Goal: Use online tool/utility: Utilize a website feature to perform a specific function

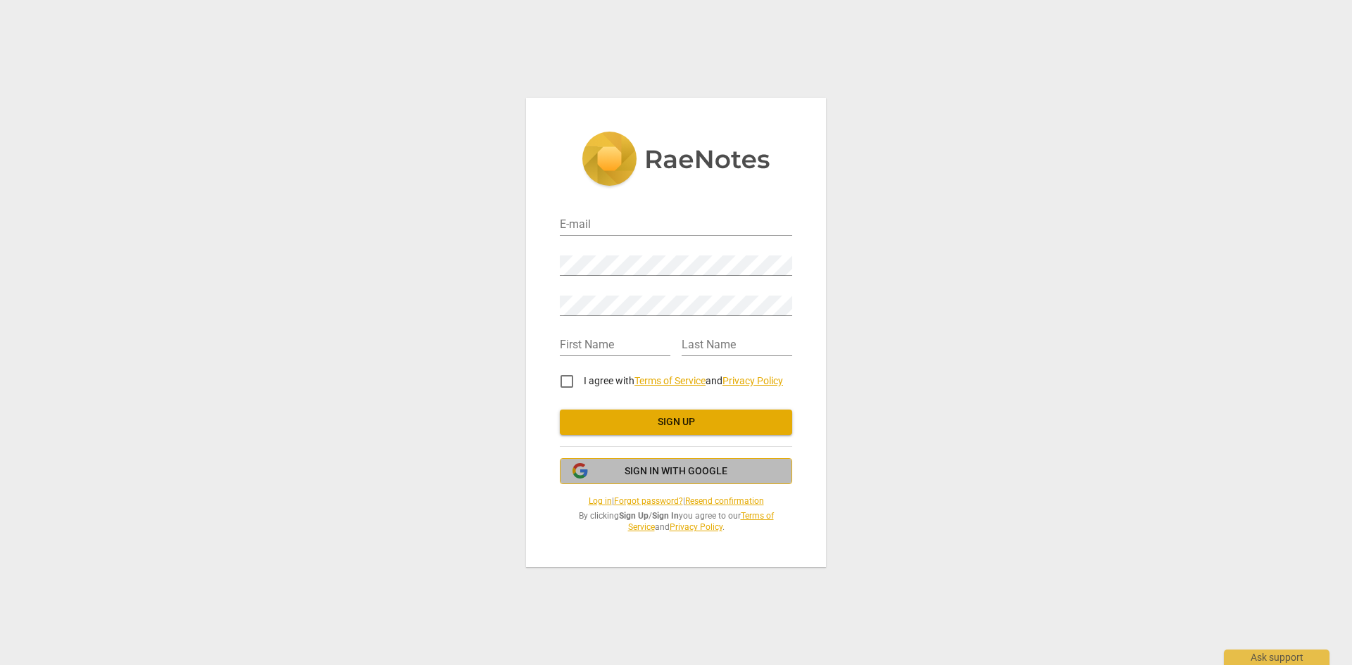
click at [694, 470] on span "Sign in with Google" at bounding box center [676, 472] width 103 height 14
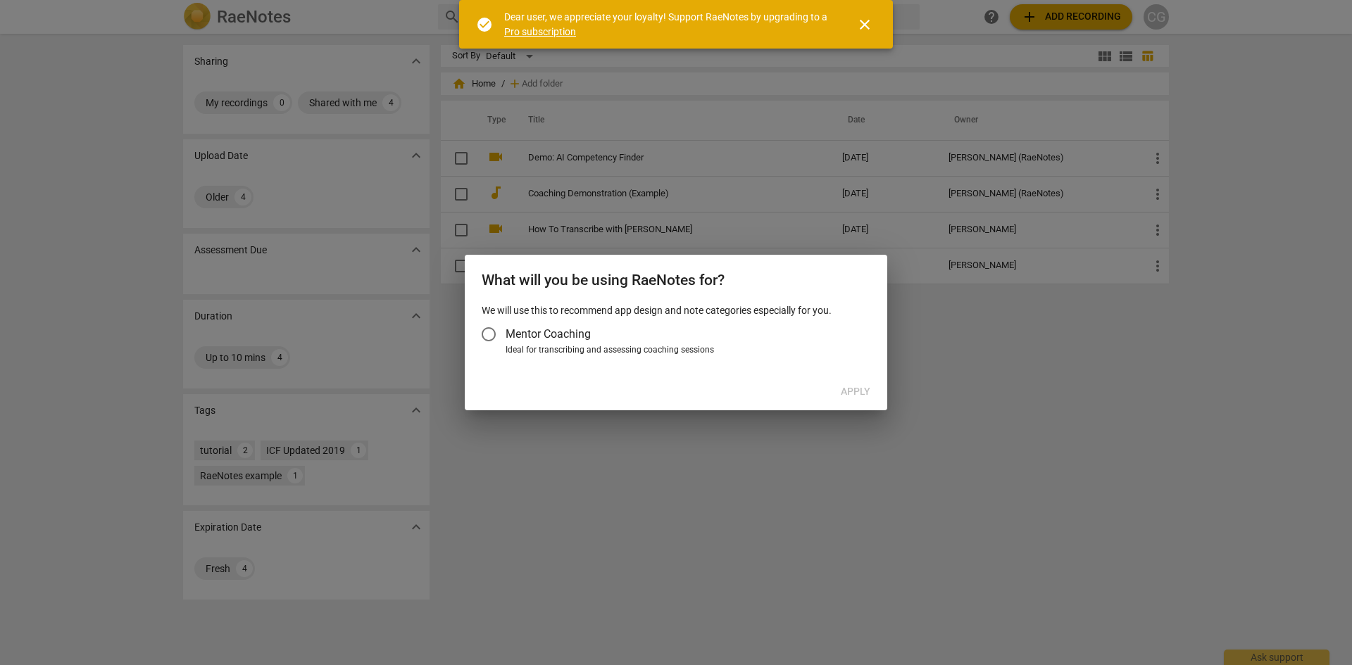
click at [488, 334] on input "Mentor Coaching" at bounding box center [489, 335] width 34 height 34
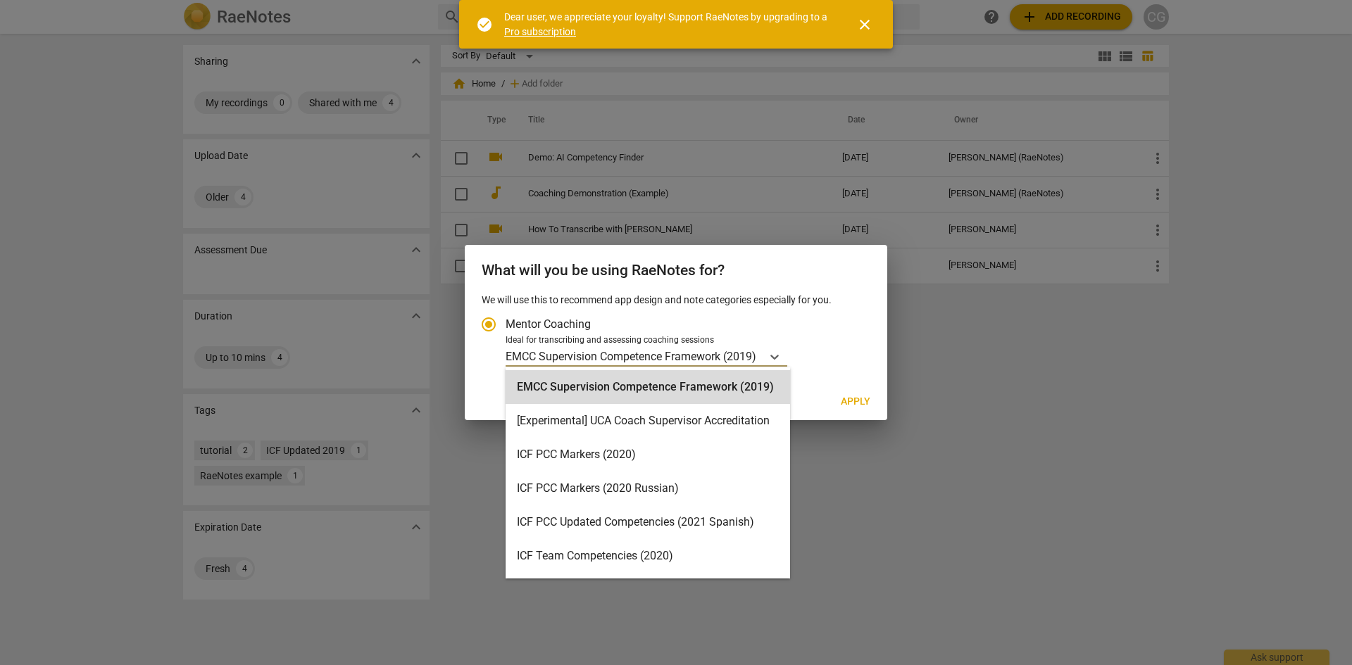
click at [754, 365] on div "EMCC Supervision Competence Framework (2019)" at bounding box center [634, 356] width 256 height 20
click at [0, 0] on input "Ideal for transcribing and assessing coaching sessions 16 results available. Us…" at bounding box center [0, 0] width 0 height 0
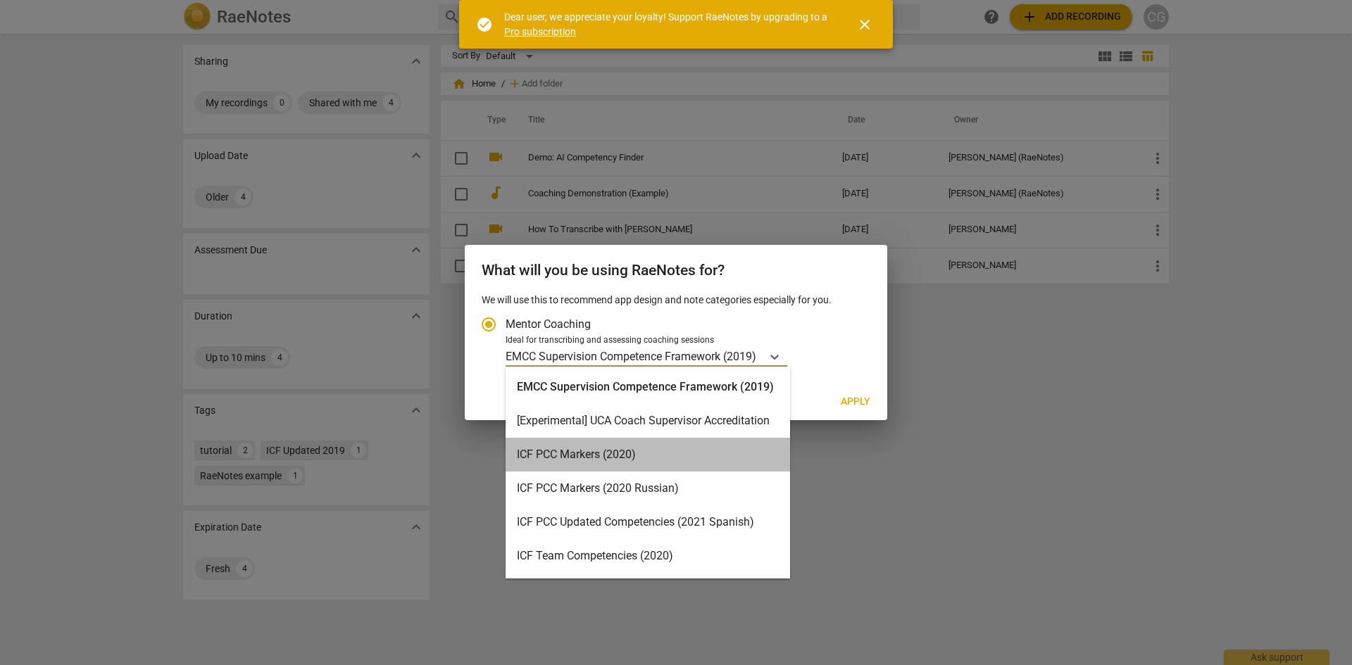
click at [696, 457] on div "ICF PCC Markers (2020)" at bounding box center [648, 455] width 284 height 34
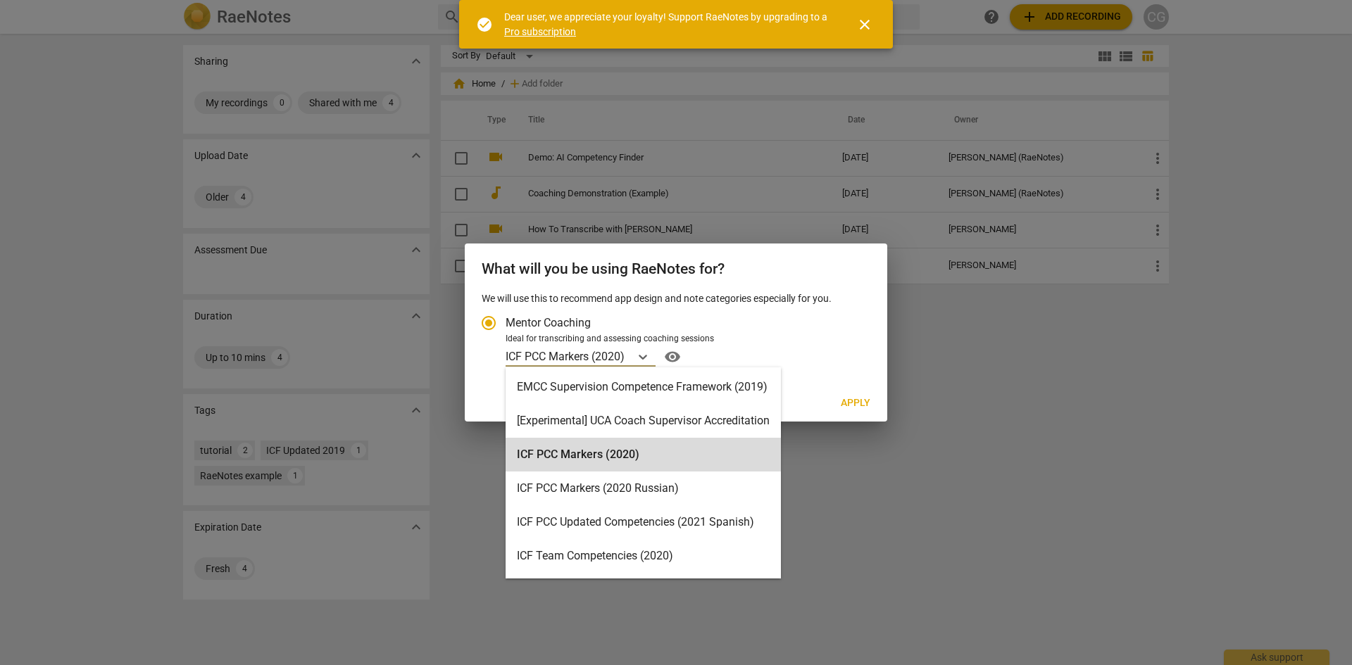
click at [619, 356] on p "ICF PCC Markers (2020)" at bounding box center [565, 357] width 119 height 16
click at [0, 0] on input "Ideal for transcribing and assessing coaching sessions option ICF PCC Markers (…" at bounding box center [0, 0] width 0 height 0
click at [651, 454] on div "ICF PCC Markers (2020)" at bounding box center [643, 455] width 275 height 34
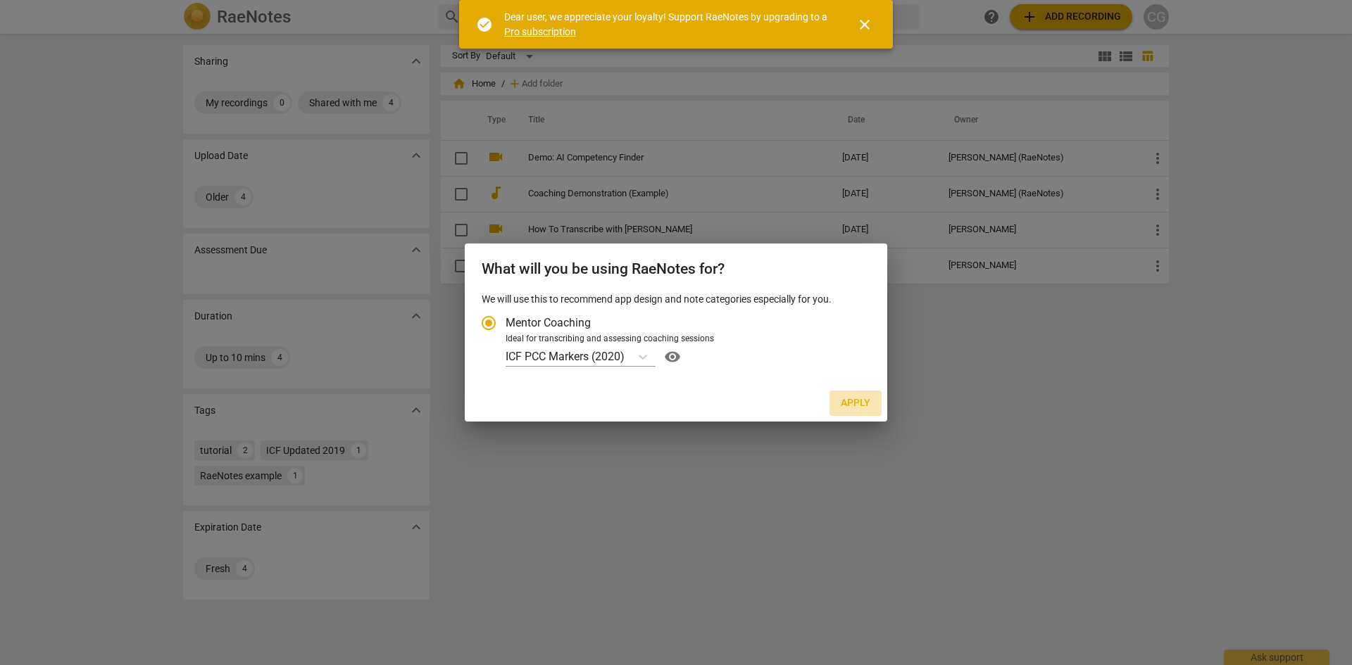
click at [853, 405] on span "Apply" at bounding box center [856, 403] width 30 height 14
radio input "false"
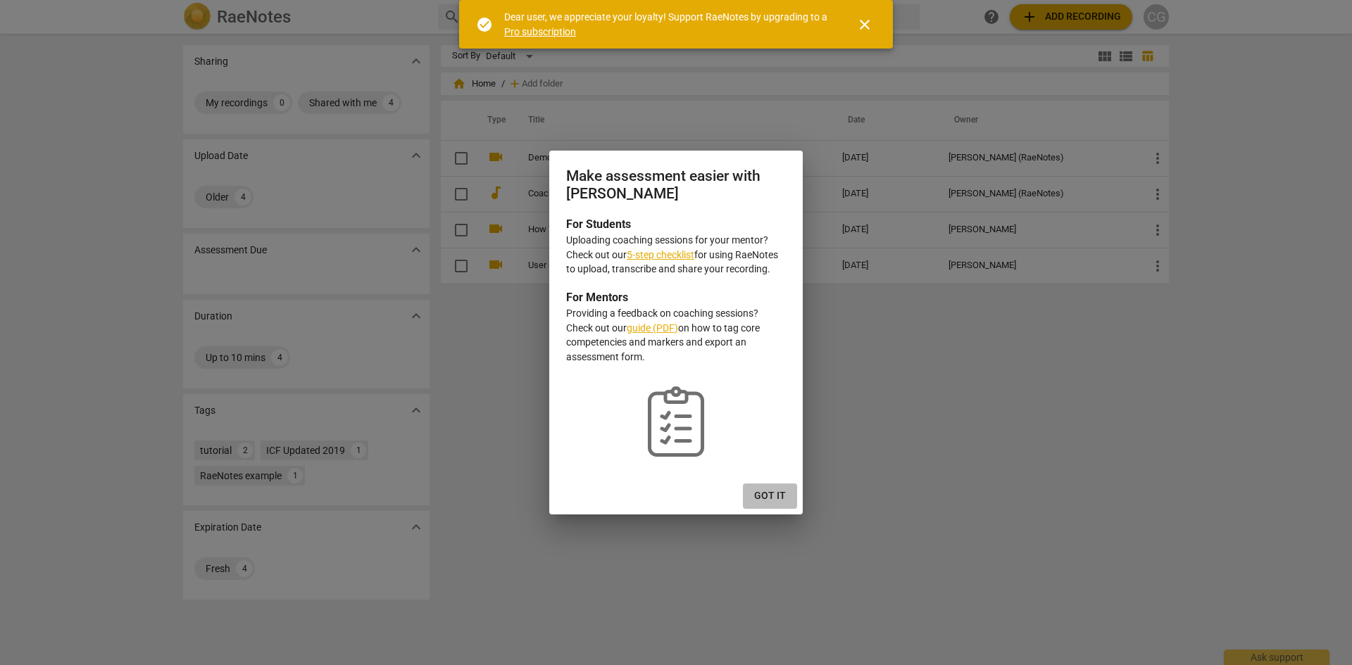
click at [767, 504] on button "Got it" at bounding box center [770, 496] width 54 height 25
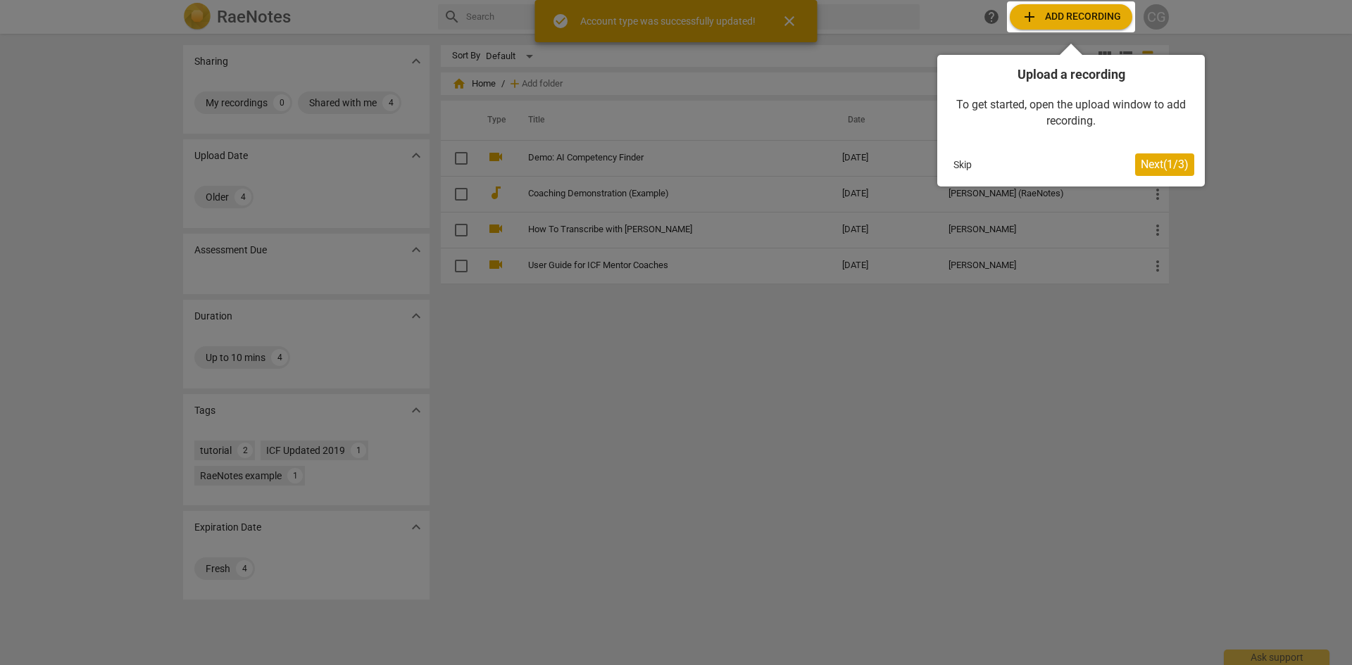
click at [1047, 19] on div at bounding box center [1071, 16] width 128 height 31
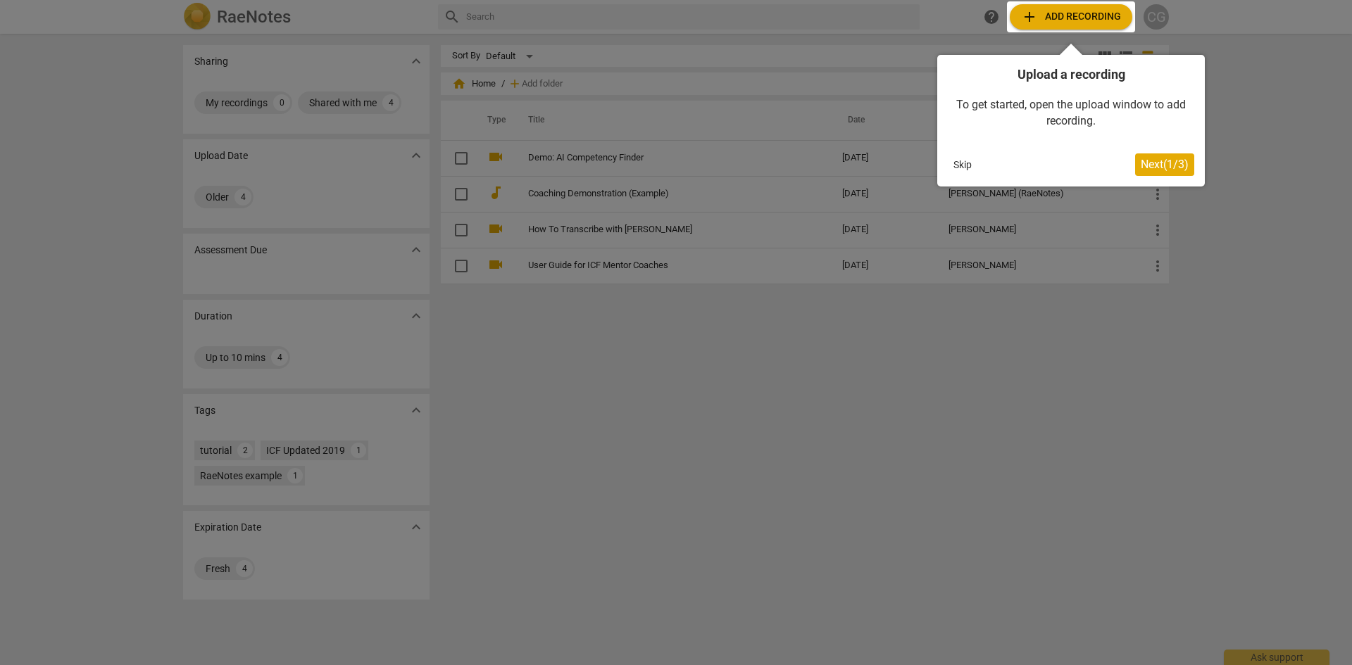
click at [1029, 19] on div at bounding box center [1071, 16] width 128 height 31
click at [1025, 14] on div at bounding box center [1071, 16] width 128 height 31
drag, startPoint x: 1162, startPoint y: 168, endPoint x: 1072, endPoint y: 51, distance: 147.0
click at [1078, 57] on div "Upload a recording To get started, open the upload window to add recording. Ski…" at bounding box center [1071, 121] width 268 height 132
click at [1034, 17] on div at bounding box center [1071, 16] width 128 height 31
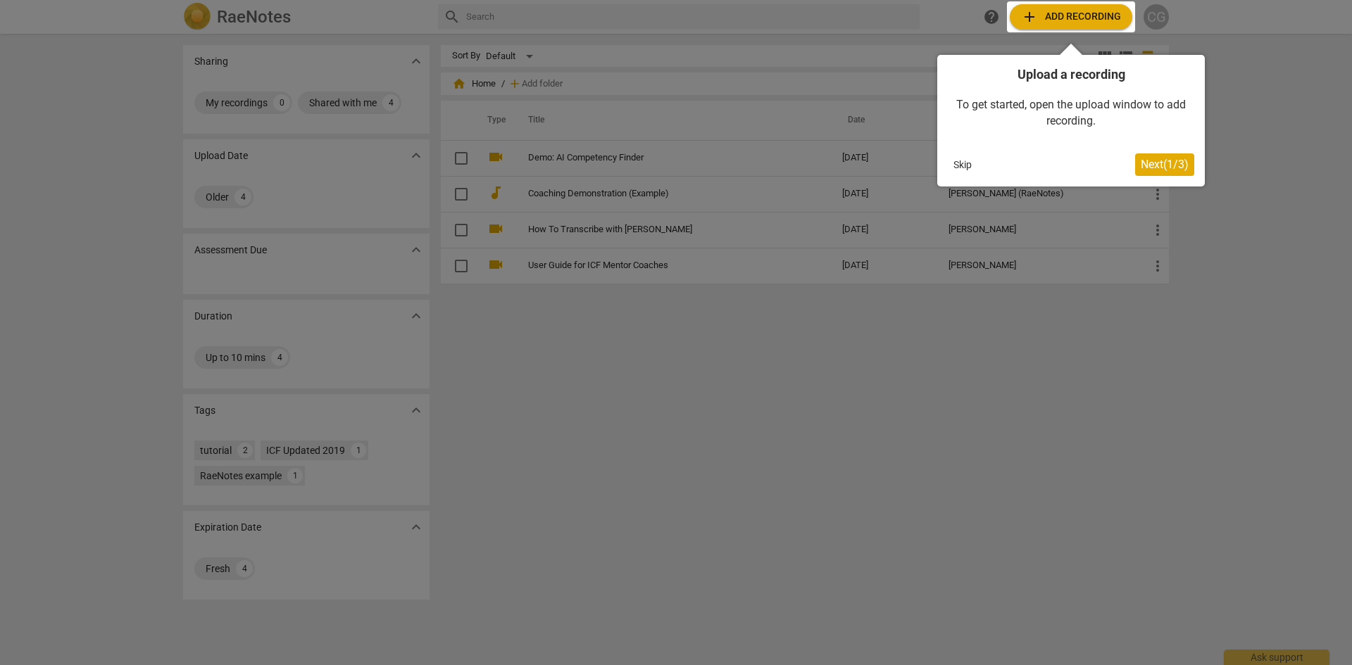
click at [1164, 161] on span "Next ( 1 / 3 )" at bounding box center [1165, 164] width 48 height 13
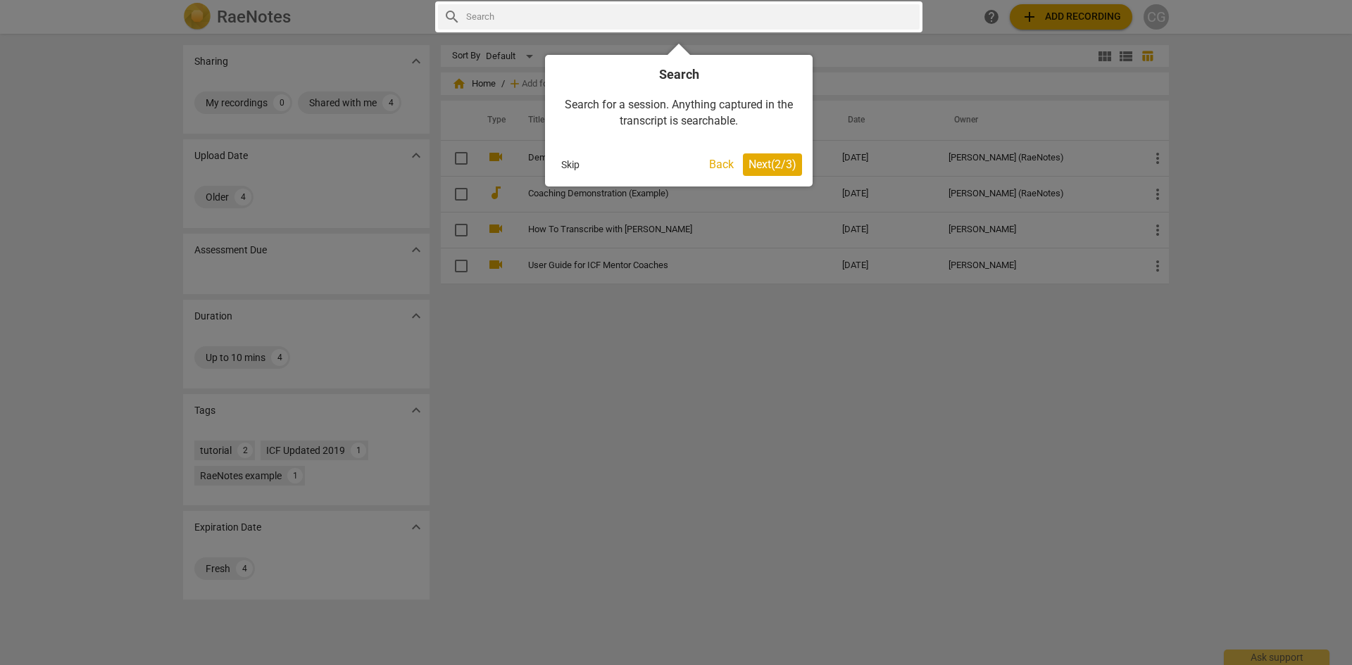
click at [788, 167] on span "Next ( 2 / 3 )" at bounding box center [772, 164] width 48 height 13
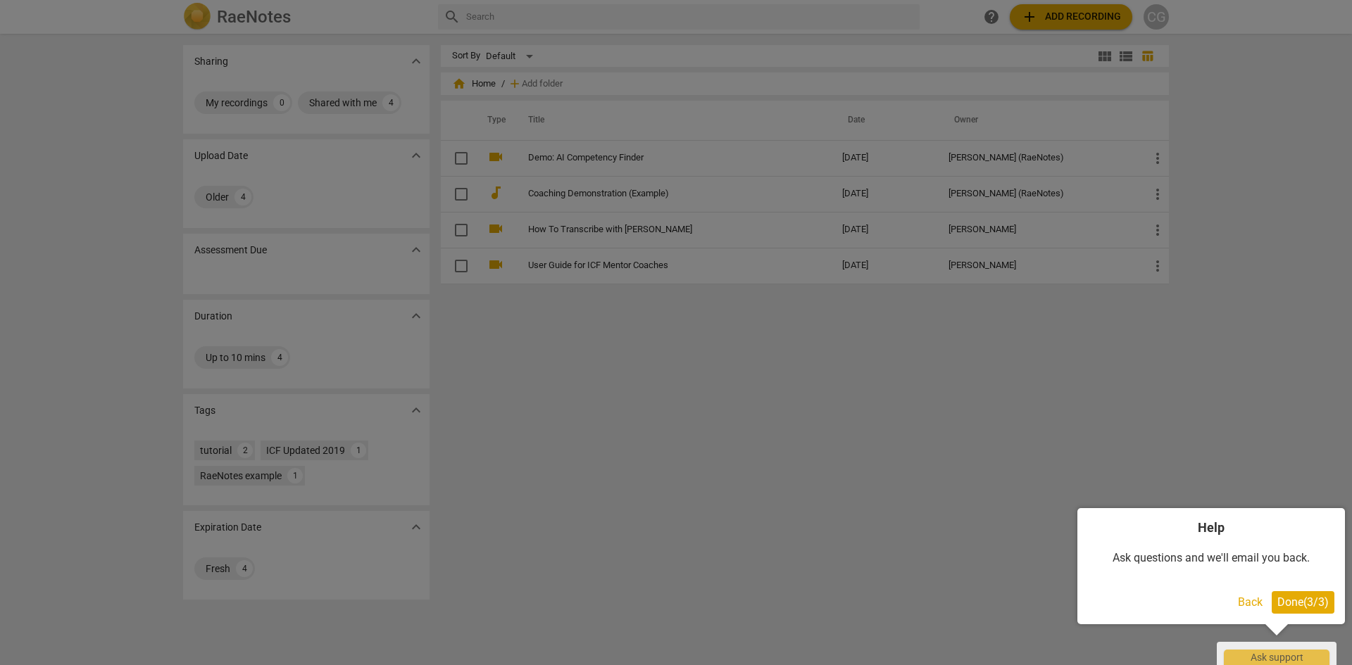
click at [1307, 596] on span "Done ( 3 / 3 )" at bounding box center [1302, 602] width 51 height 13
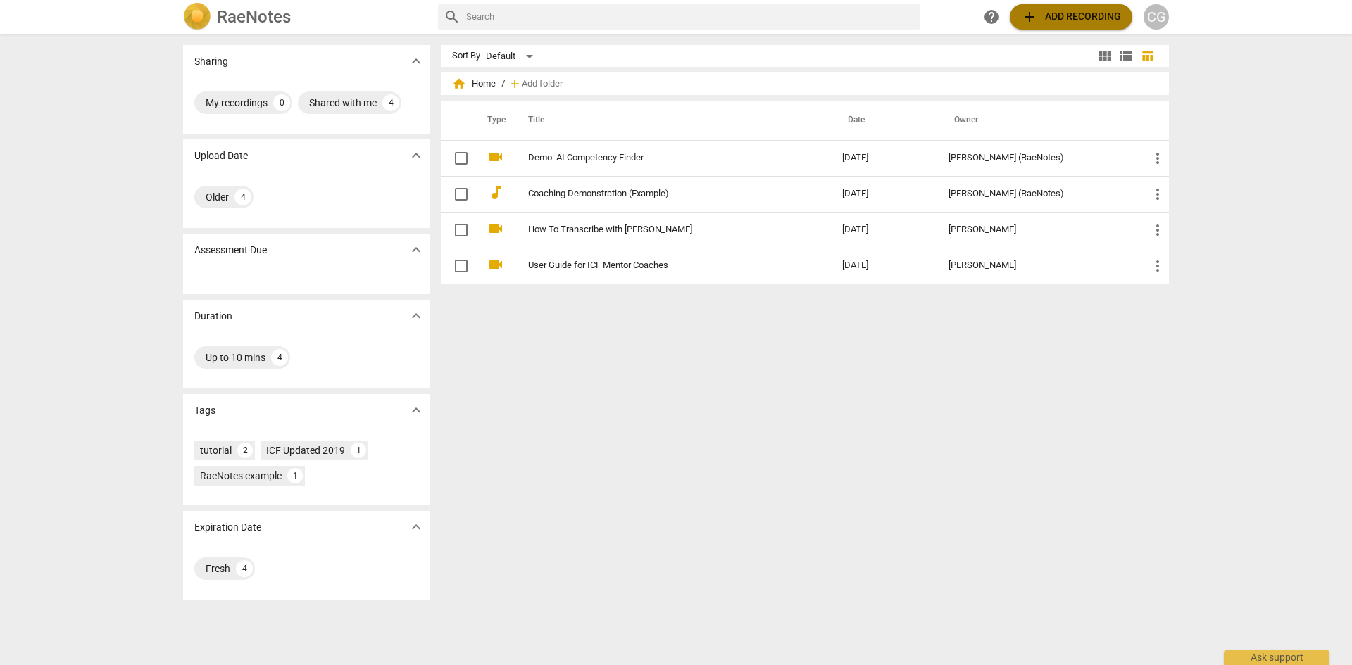
click at [1030, 14] on span "add" at bounding box center [1029, 16] width 17 height 17
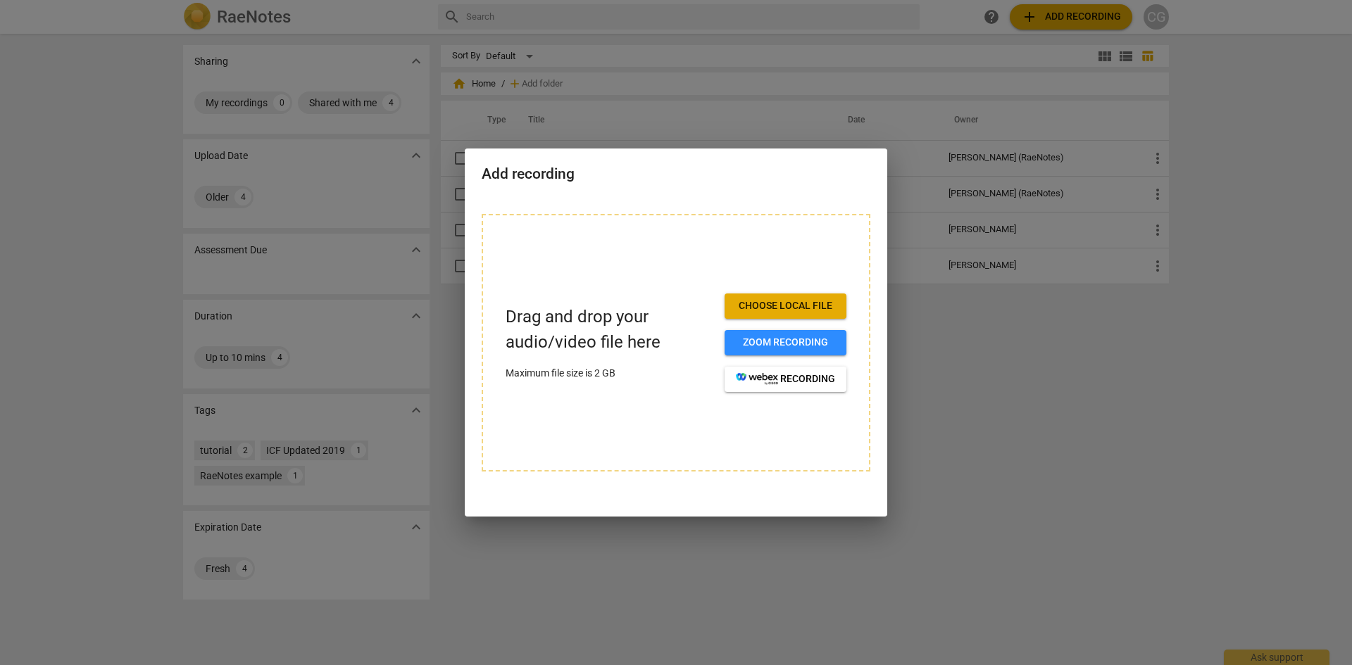
click at [761, 296] on button "Choose local file" at bounding box center [786, 306] width 122 height 25
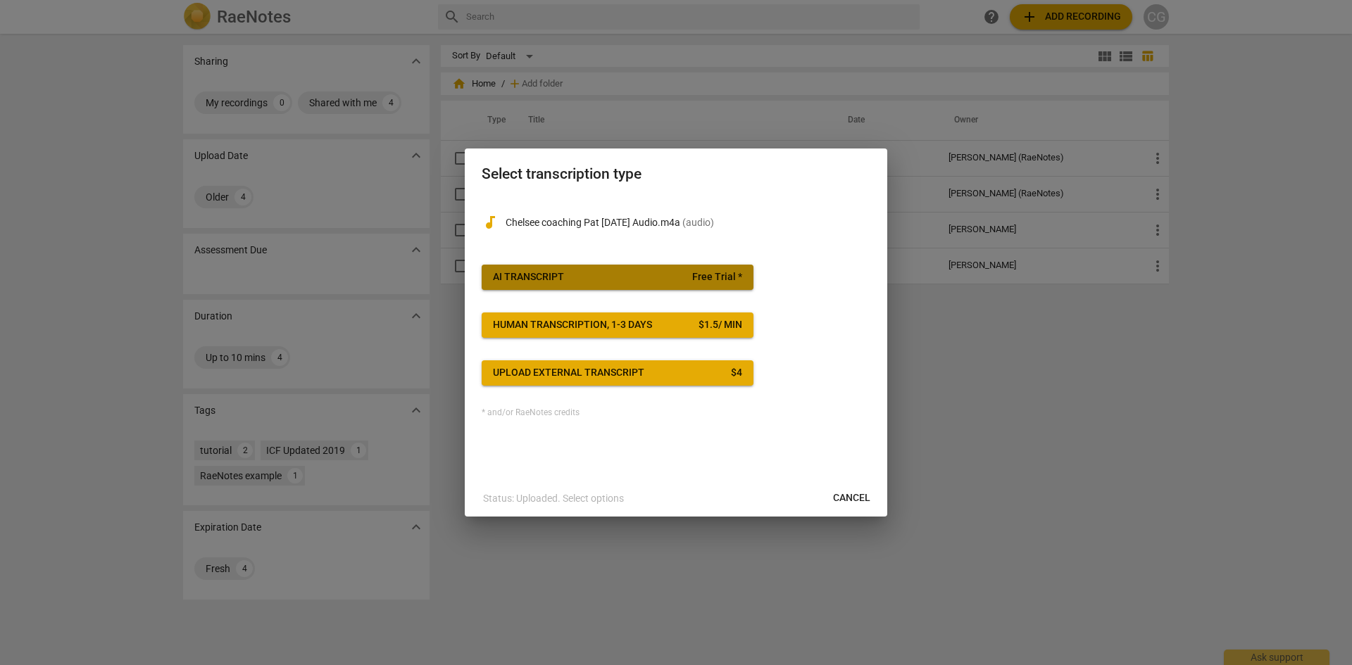
click at [658, 274] on span "AI Transcript Free Trial *" at bounding box center [617, 277] width 249 height 14
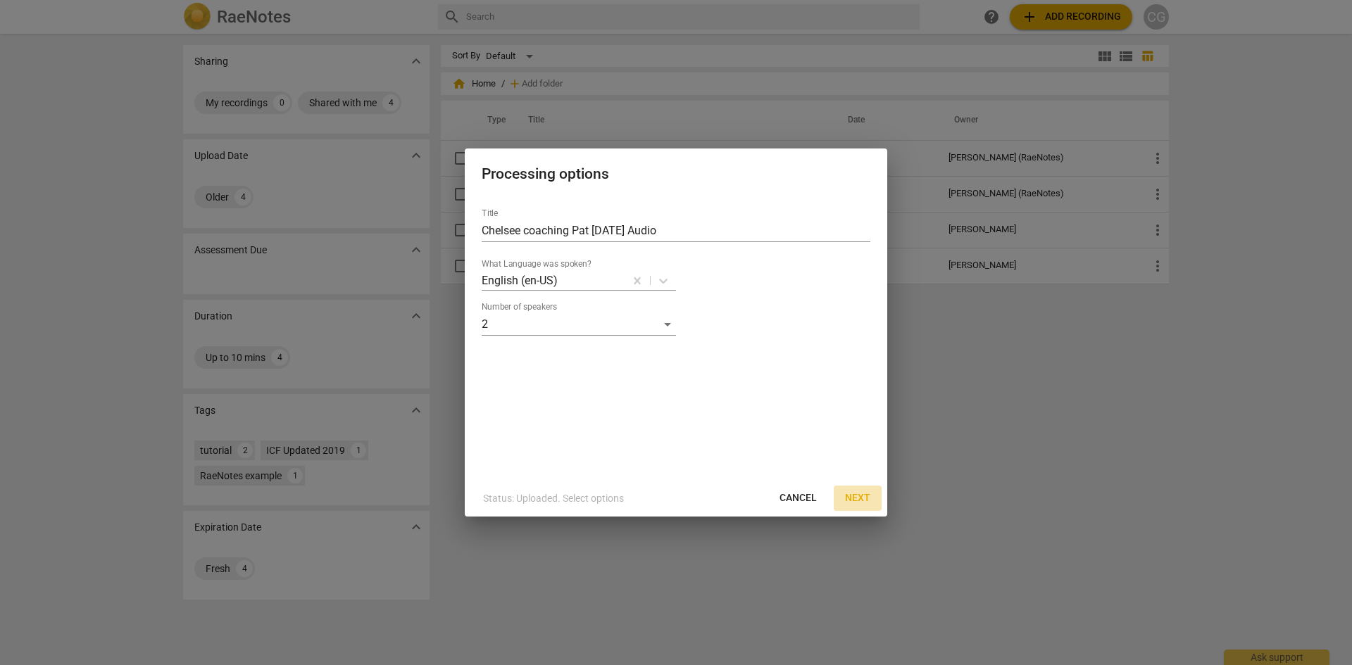
click at [865, 494] on span "Next" at bounding box center [857, 498] width 25 height 14
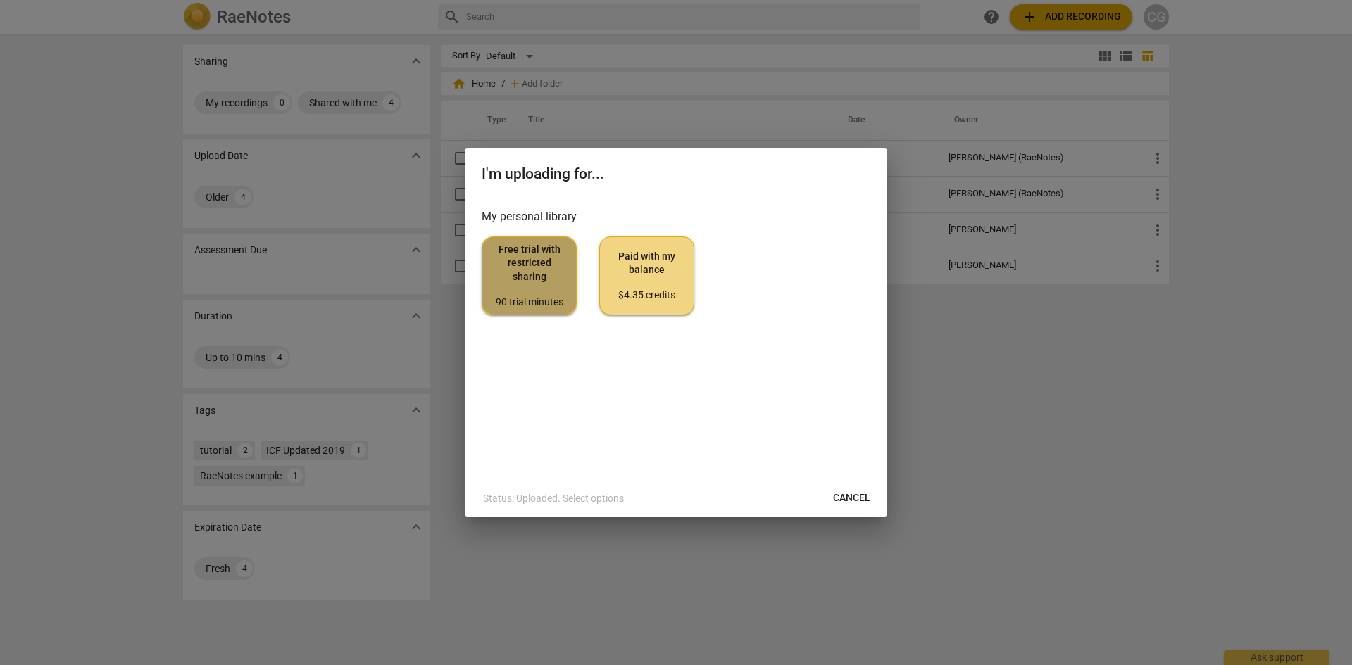
click at [545, 272] on span "Free trial with restricted sharing 90 trial minutes" at bounding box center [529, 276] width 71 height 66
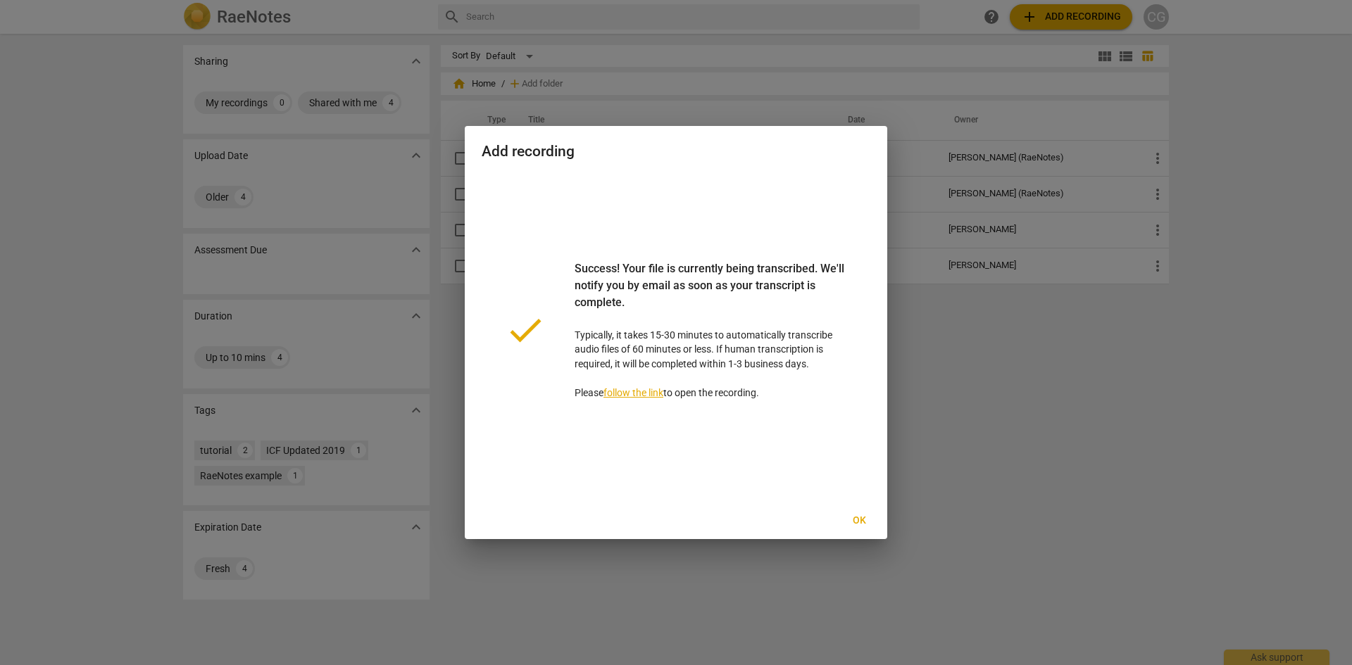
click at [860, 514] on span "Ok" at bounding box center [859, 521] width 23 height 14
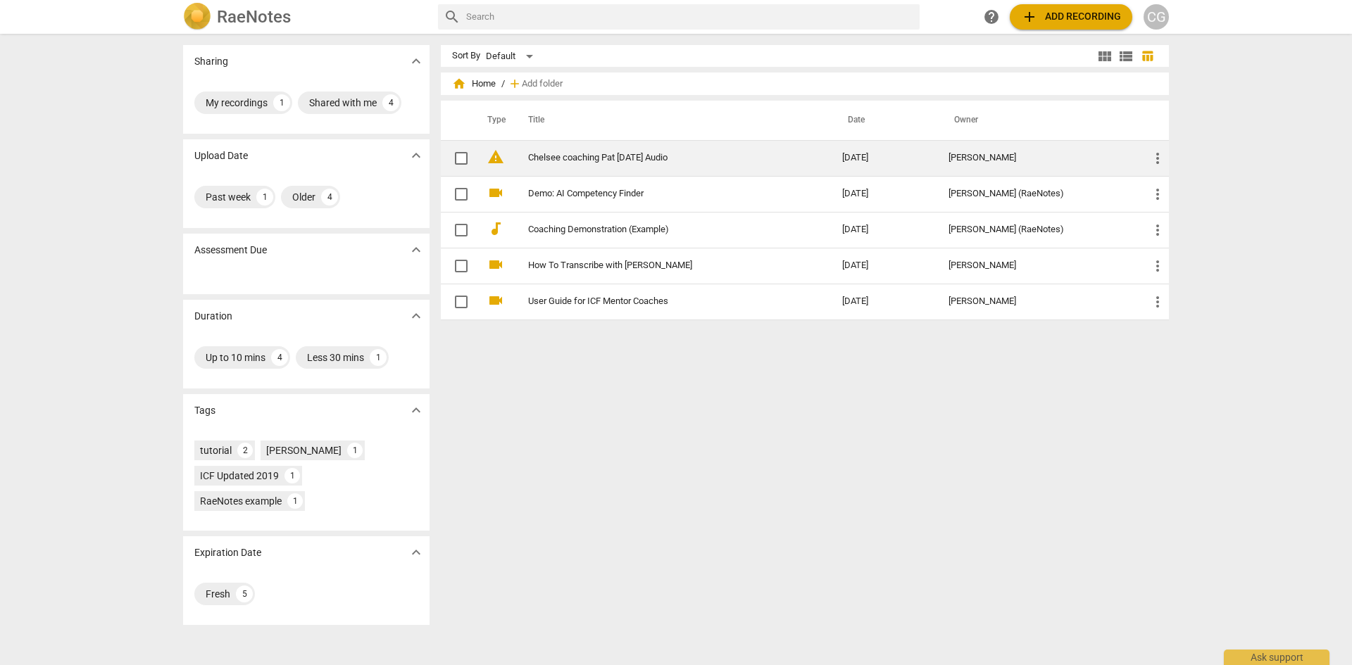
click at [664, 168] on td "Chelsee coaching Pat [DATE] Audio" at bounding box center [671, 158] width 320 height 36
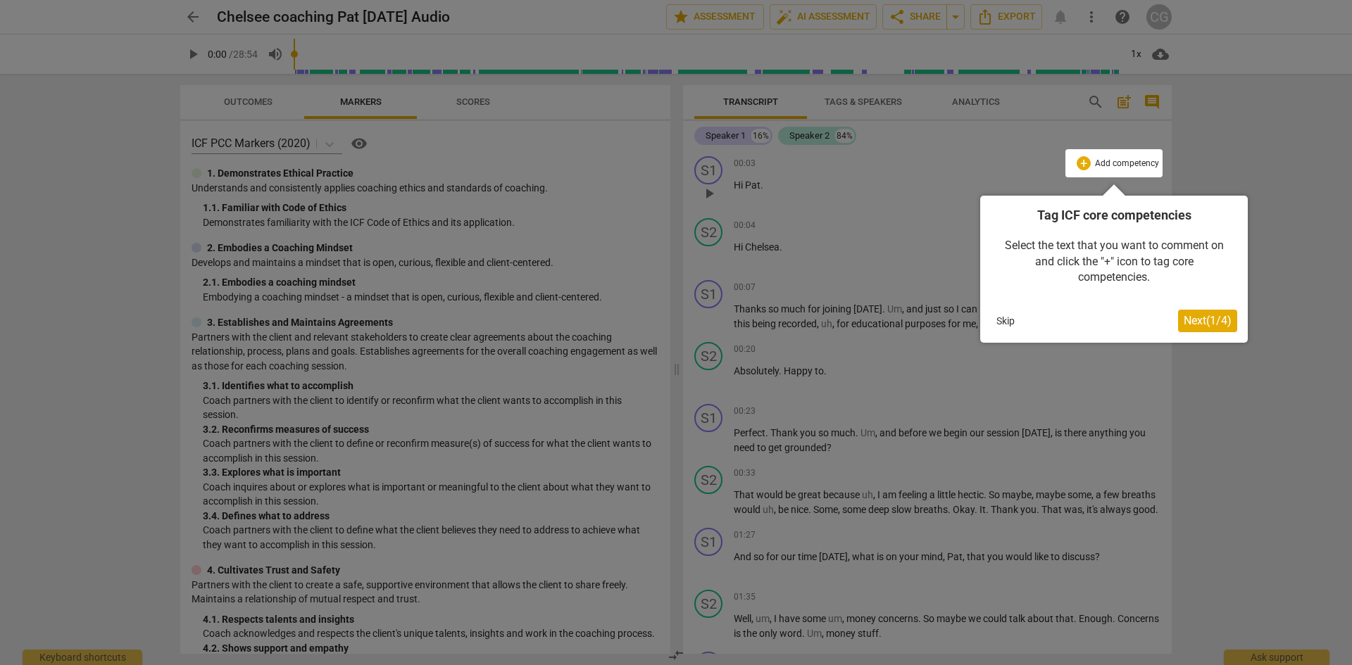
click at [1208, 315] on span "Next ( 1 / 4 )" at bounding box center [1208, 320] width 48 height 13
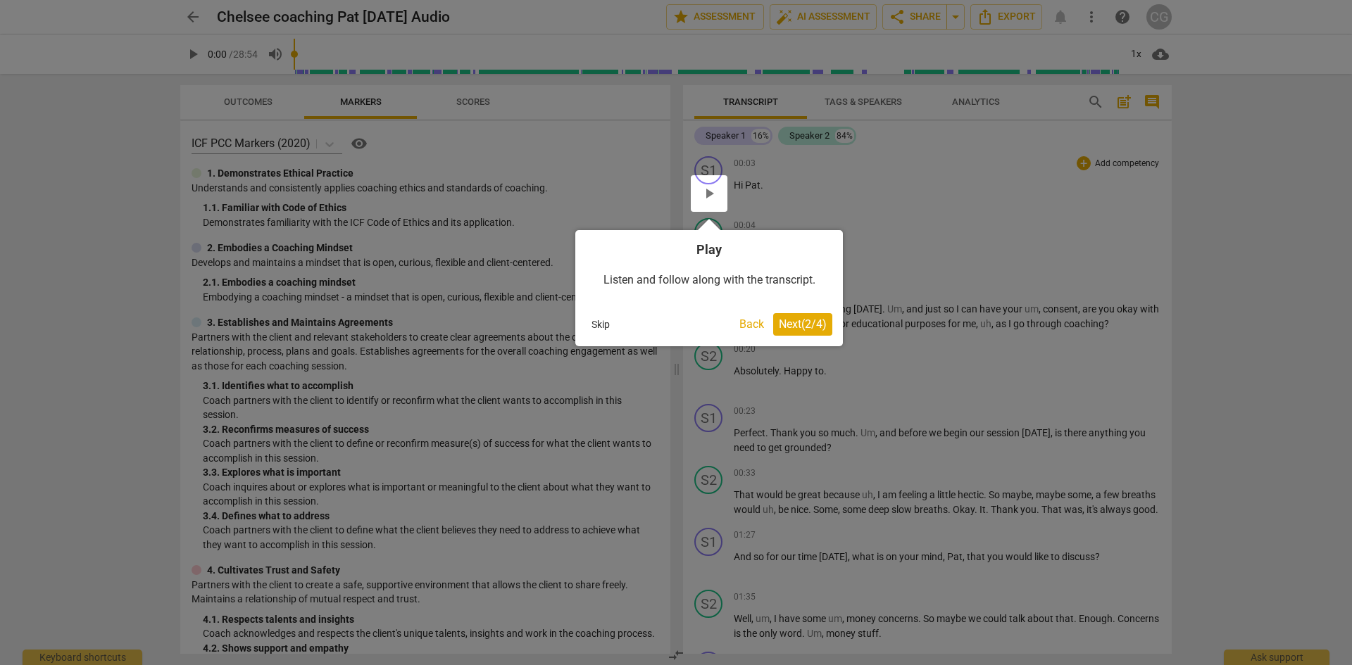
click at [793, 320] on span "Next ( 2 / 4 )" at bounding box center [803, 324] width 48 height 13
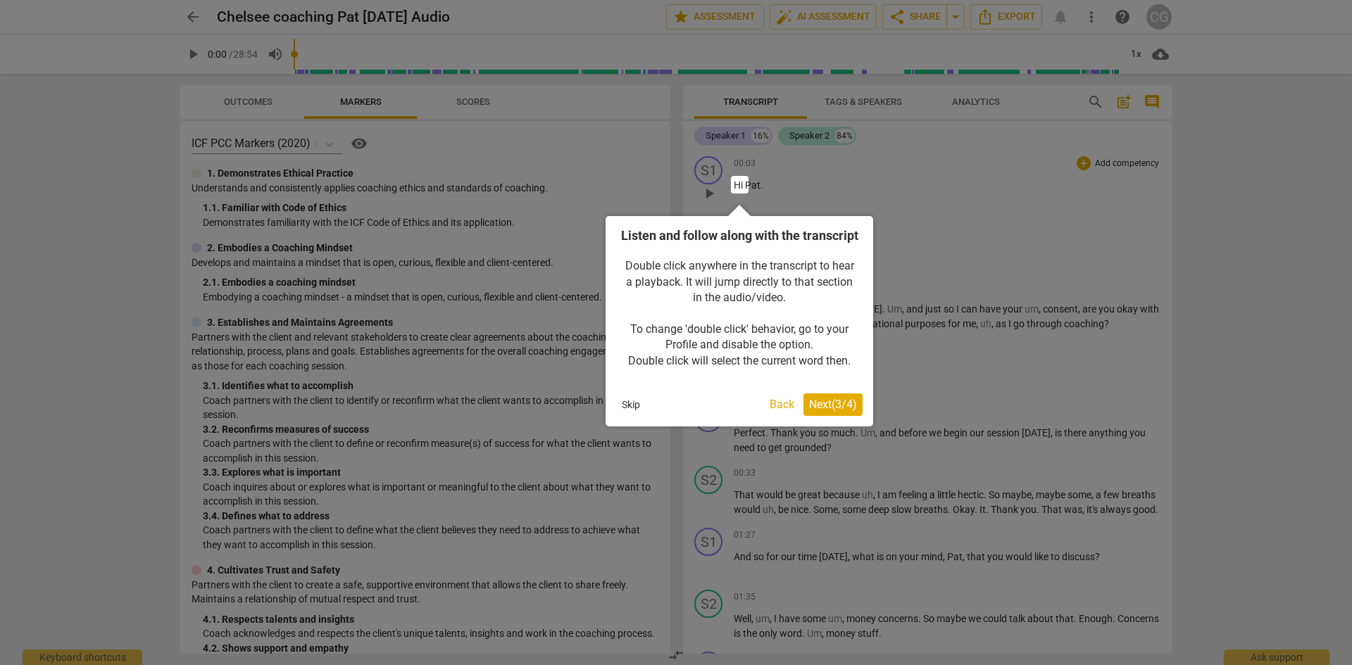
click at [841, 411] on span "Next ( 3 / 4 )" at bounding box center [833, 404] width 48 height 13
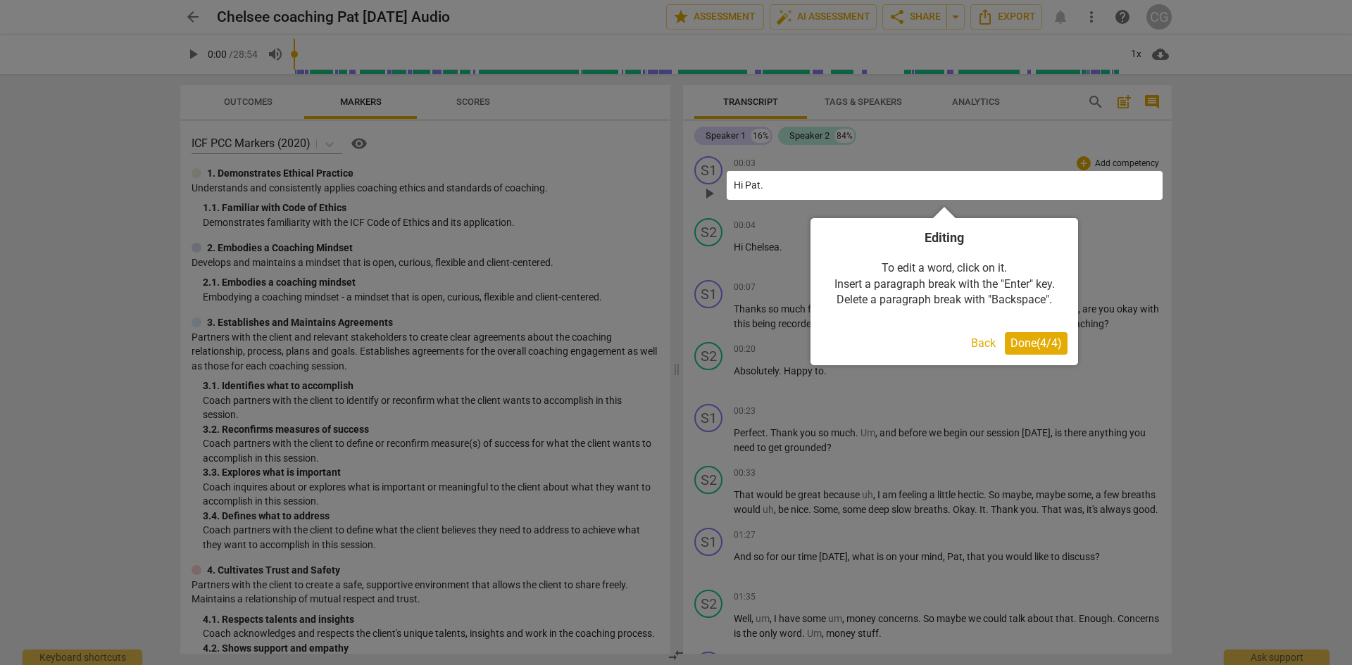
click at [1041, 345] on span "Done ( 4 / 4 )" at bounding box center [1035, 343] width 51 height 13
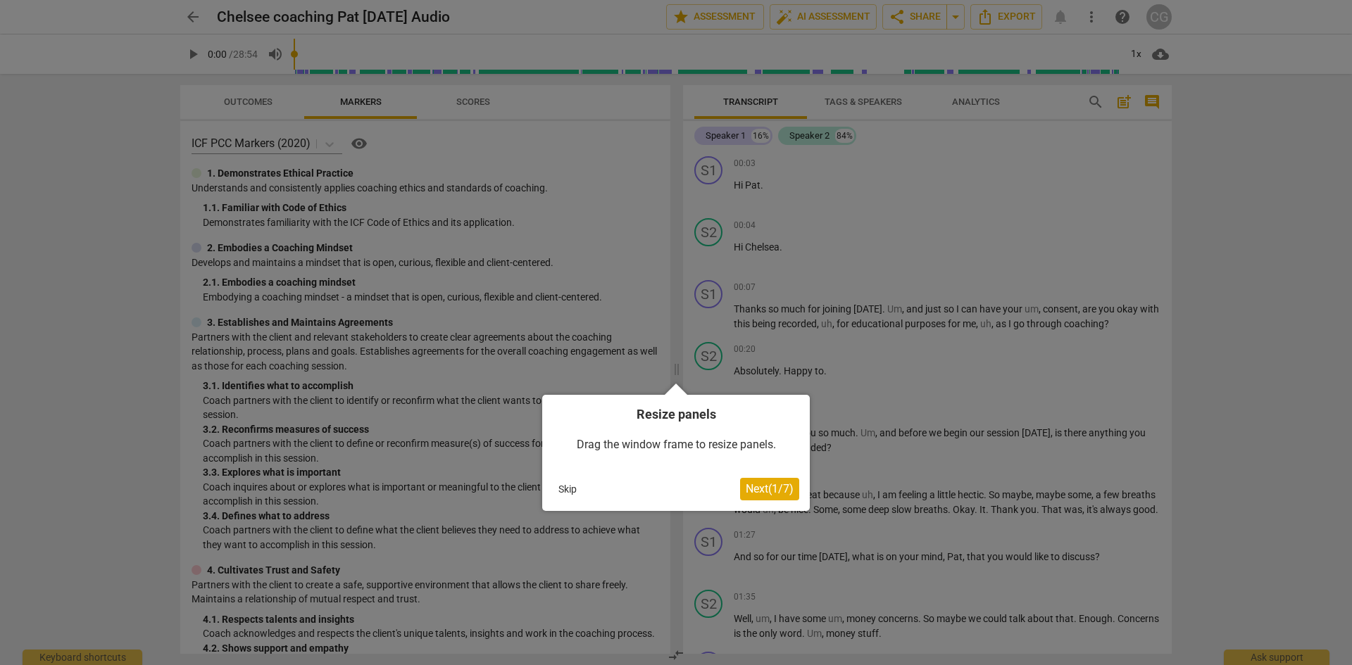
click at [750, 490] on span "Next ( 1 / 7 )" at bounding box center [770, 488] width 48 height 13
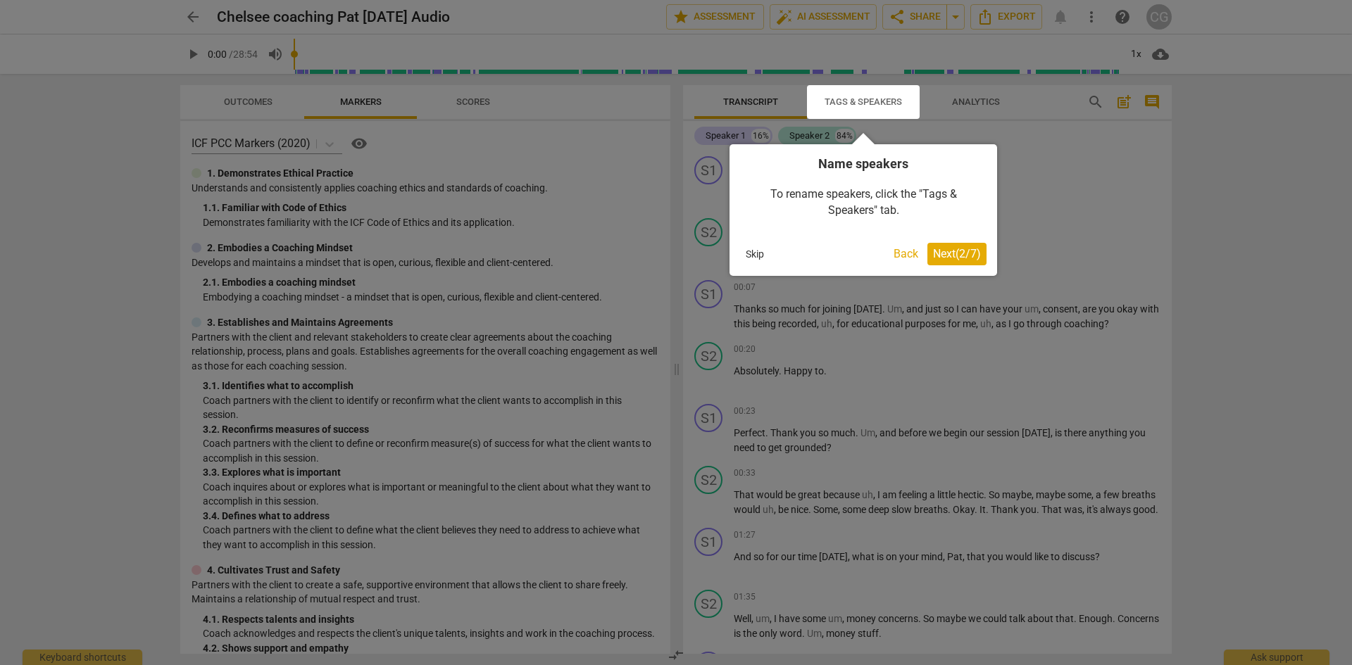
click at [948, 248] on span "Next ( 2 / 7 )" at bounding box center [957, 253] width 48 height 13
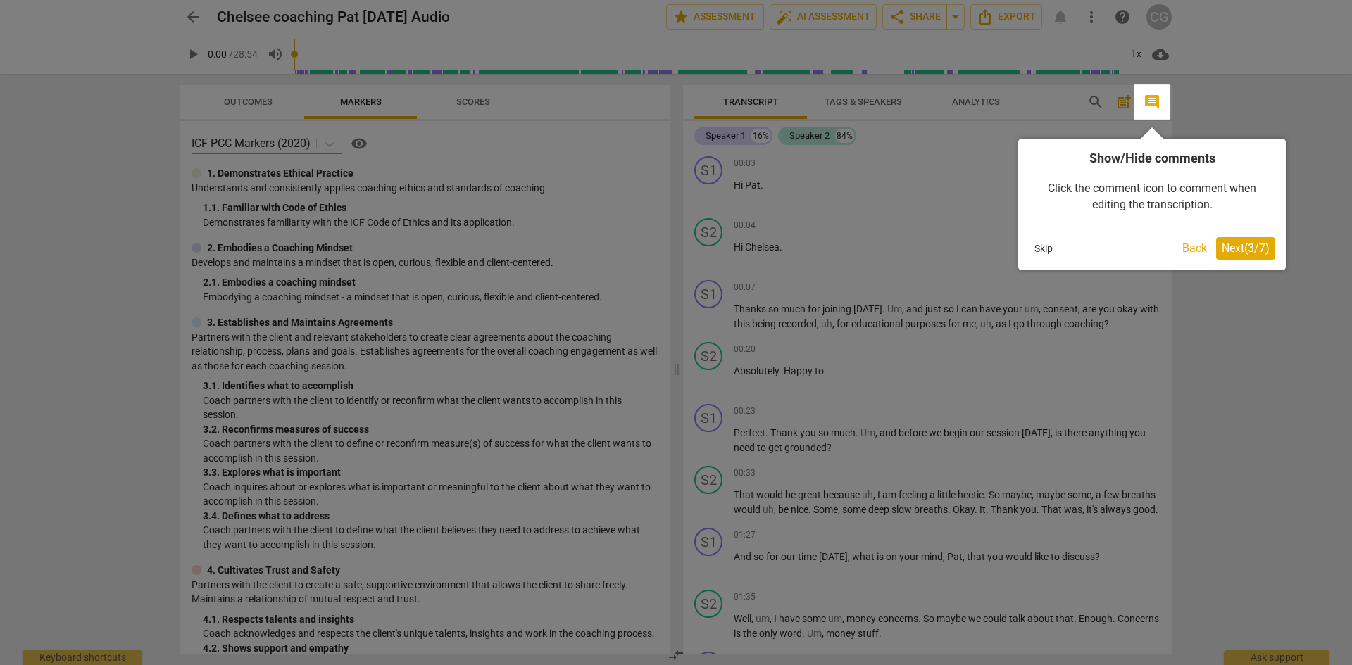
click at [1222, 249] on span "Next ( 3 / 7 )" at bounding box center [1246, 248] width 48 height 13
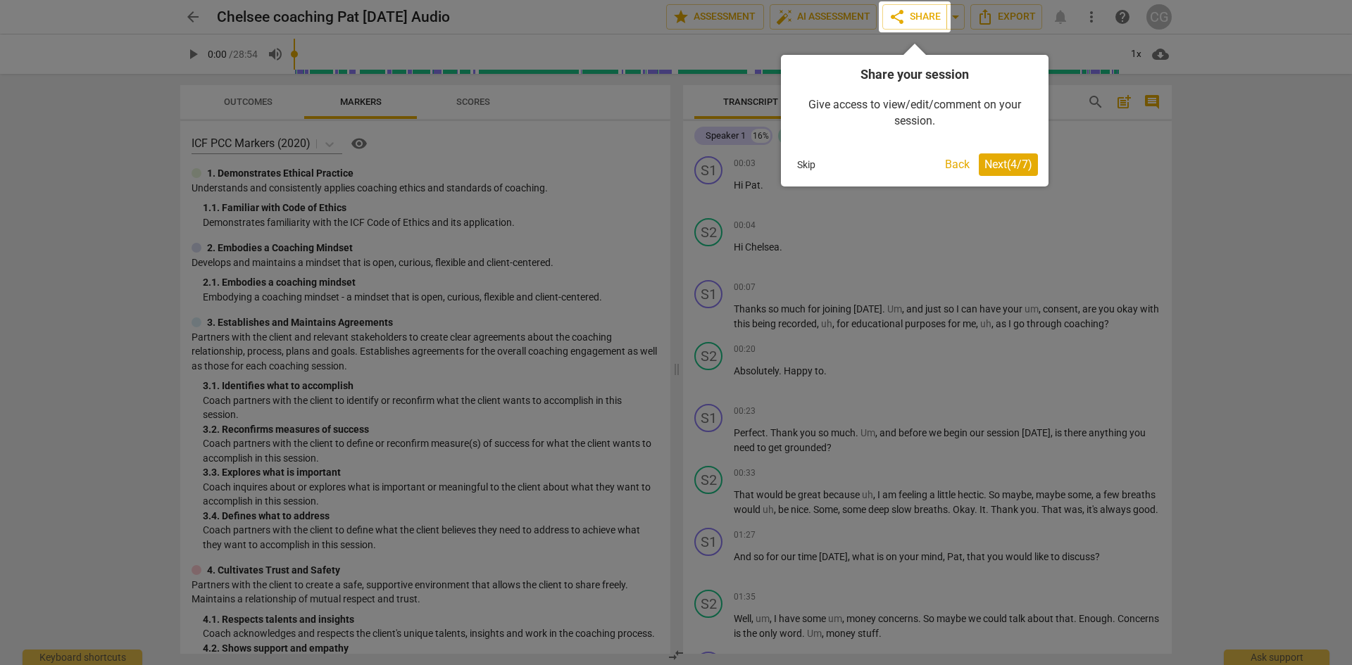
click at [995, 165] on span "Next ( 4 / 7 )" at bounding box center [1008, 164] width 48 height 13
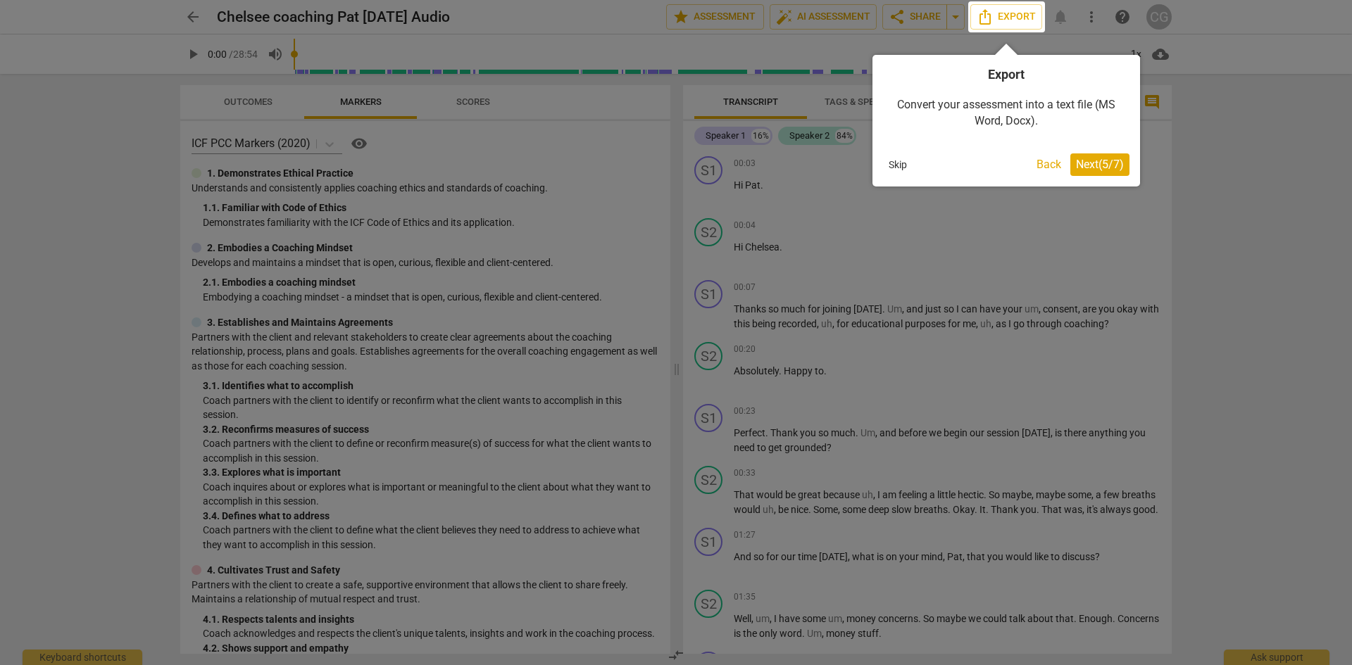
click at [1109, 165] on span "Next ( 5 / 7 )" at bounding box center [1100, 164] width 48 height 13
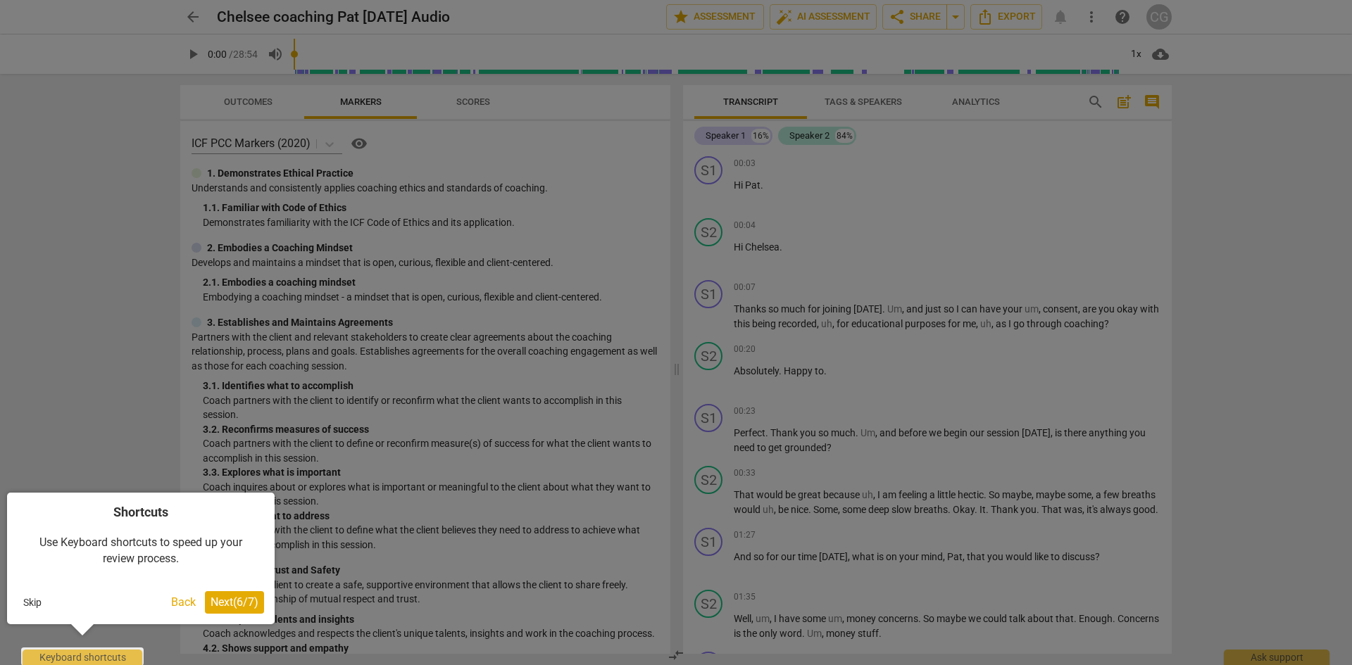
click at [242, 608] on span "Next ( 6 / 7 )" at bounding box center [235, 602] width 48 height 13
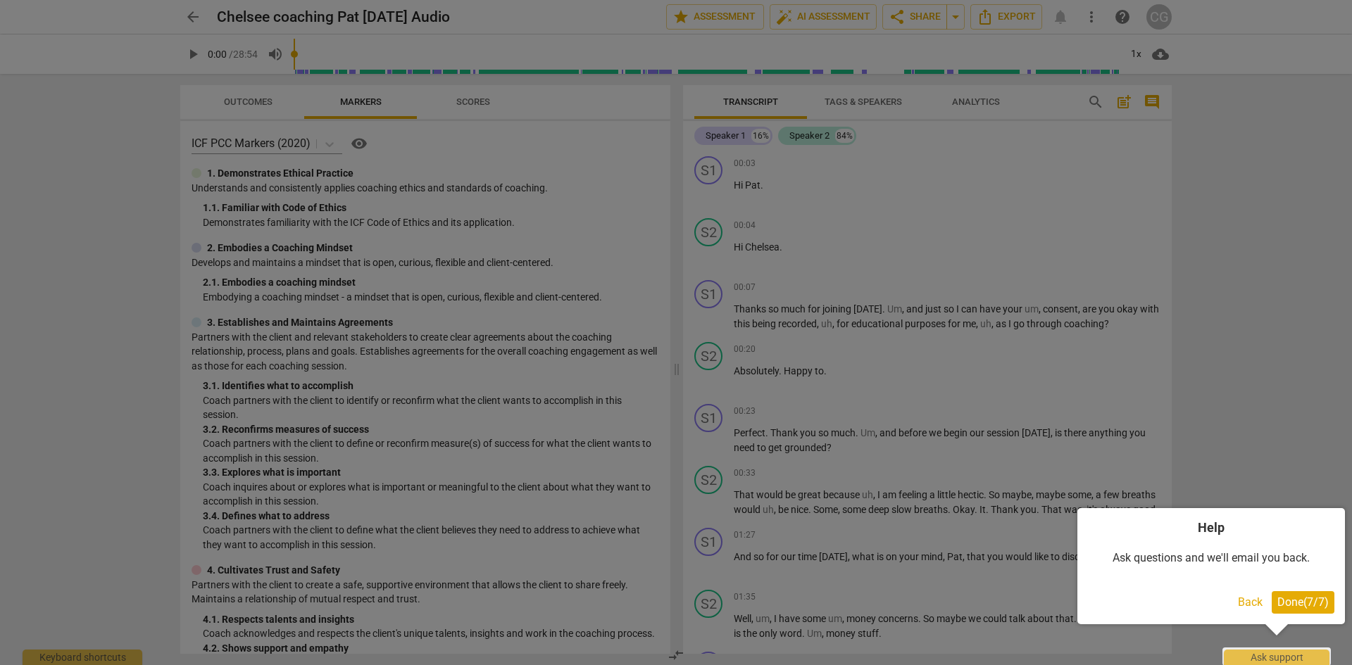
click at [1302, 601] on span "Done ( 7 / 7 )" at bounding box center [1302, 602] width 51 height 13
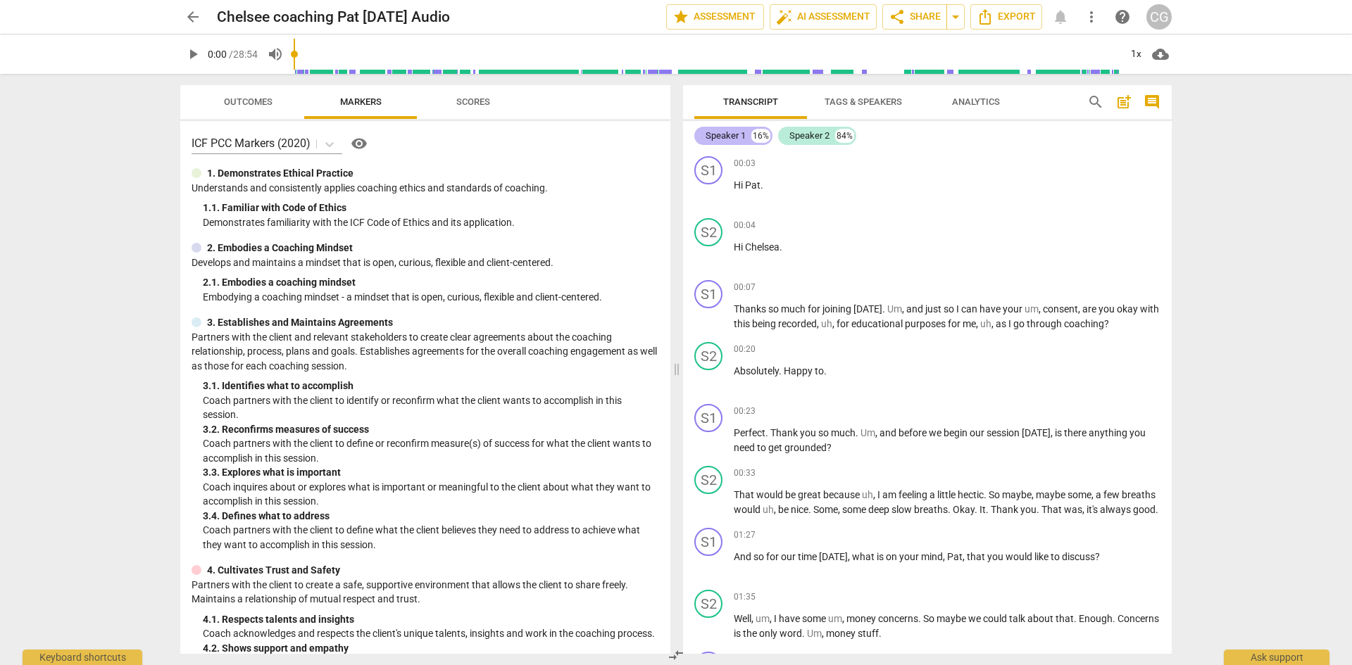
click at [734, 135] on div "Speaker 1" at bounding box center [726, 136] width 40 height 14
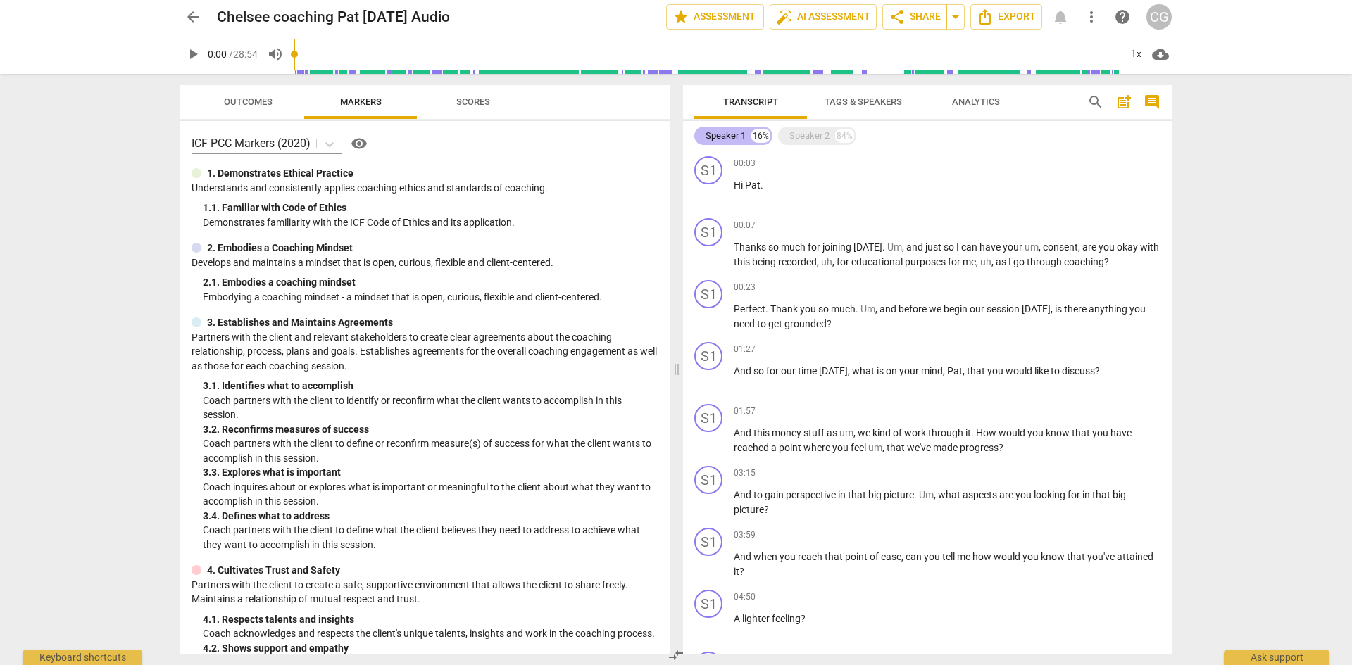
click at [734, 135] on div "Speaker 1" at bounding box center [726, 136] width 40 height 14
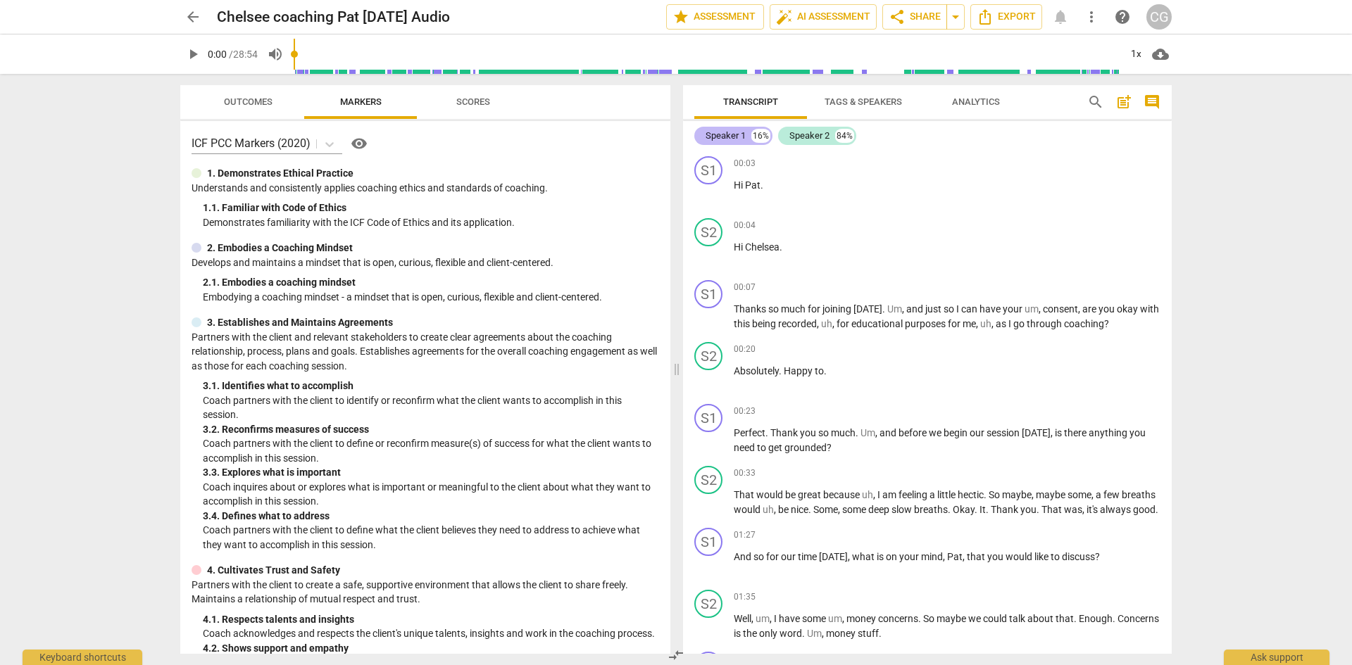
drag, startPoint x: 734, startPoint y: 135, endPoint x: 725, endPoint y: 136, distance: 9.2
click at [725, 136] on div "Speaker 1" at bounding box center [726, 136] width 40 height 14
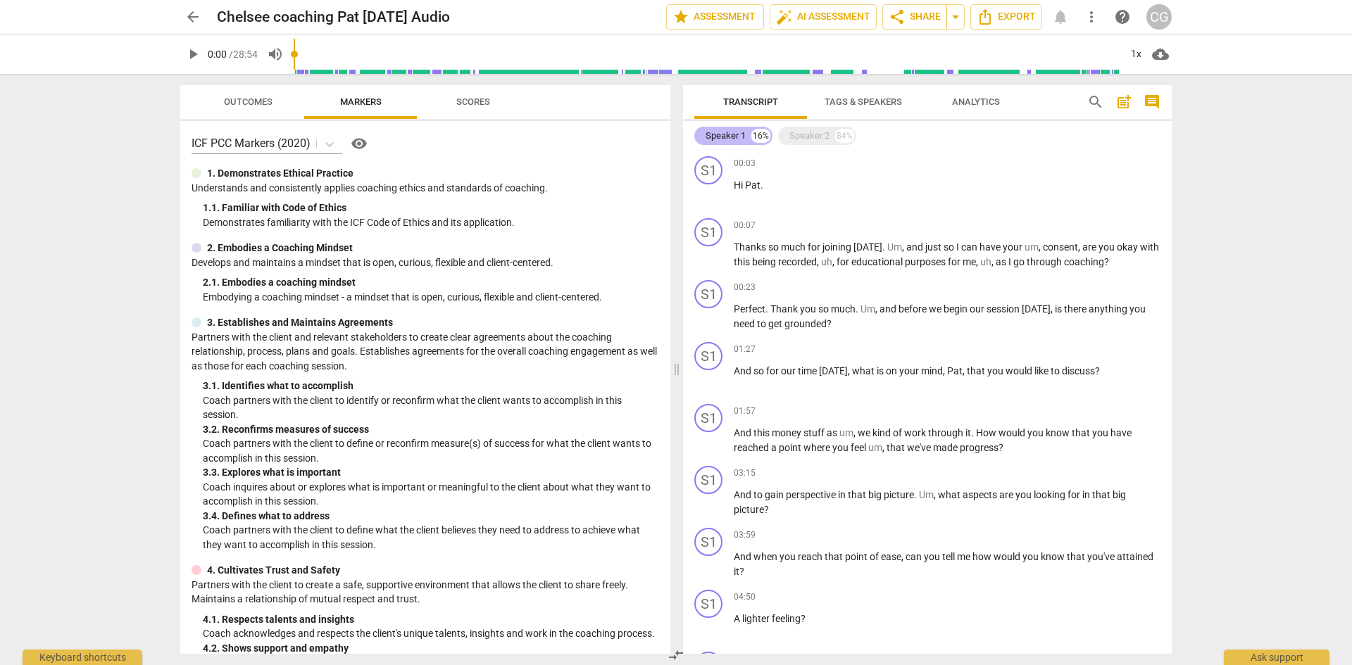
click at [758, 134] on div "16%" at bounding box center [760, 136] width 19 height 14
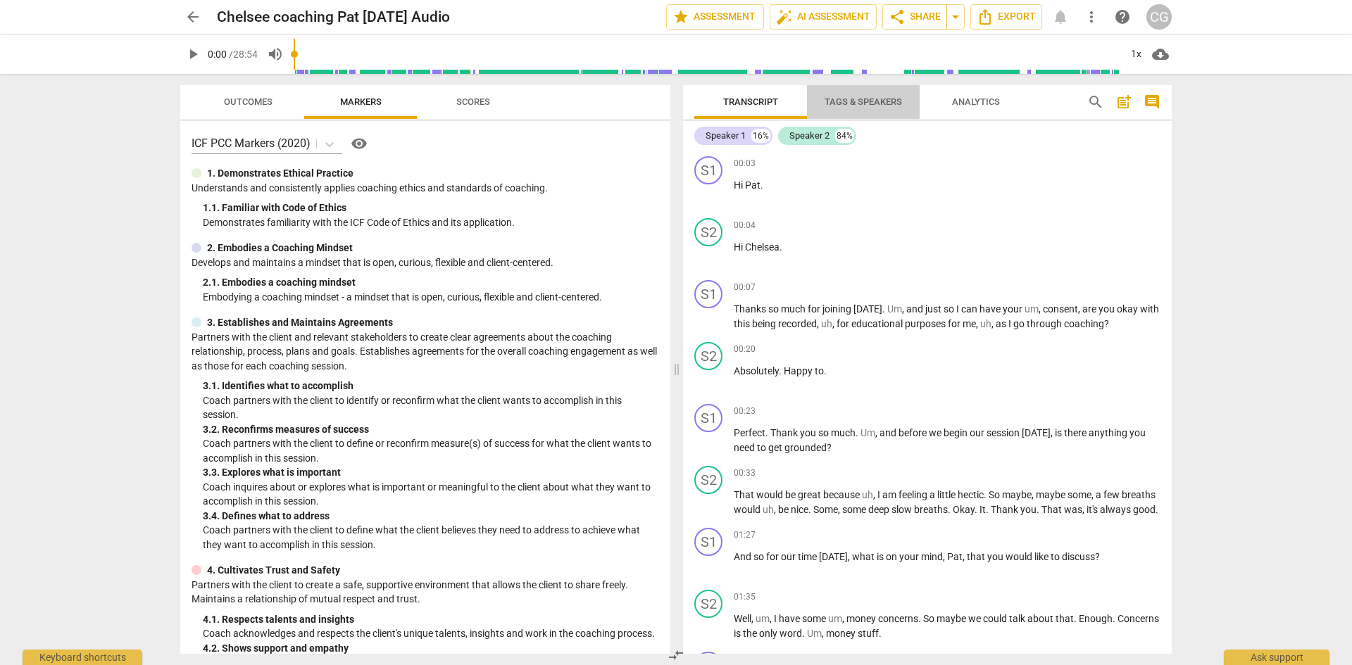
click at [905, 98] on span "Tags & Speakers" at bounding box center [863, 102] width 111 height 19
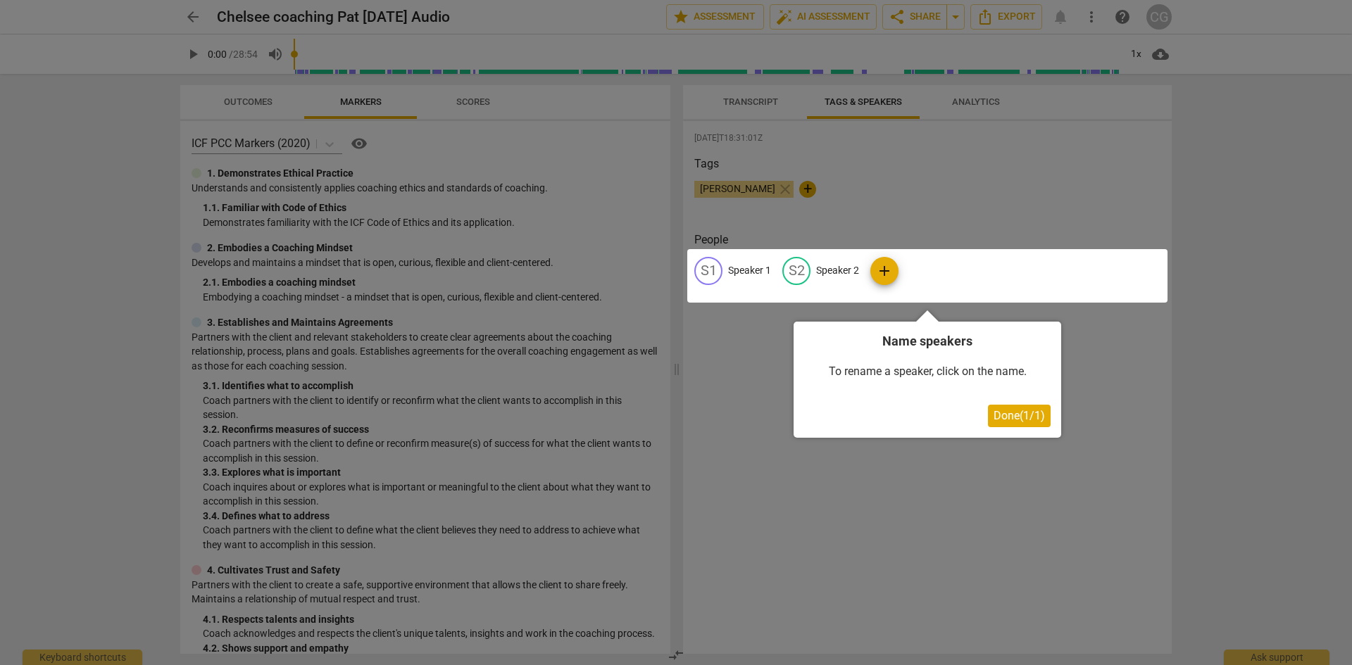
click at [713, 270] on div at bounding box center [927, 276] width 480 height 54
click at [708, 270] on div at bounding box center [927, 276] width 480 height 54
click at [1009, 415] on span "Done ( 1 / 1 )" at bounding box center [1019, 415] width 51 height 13
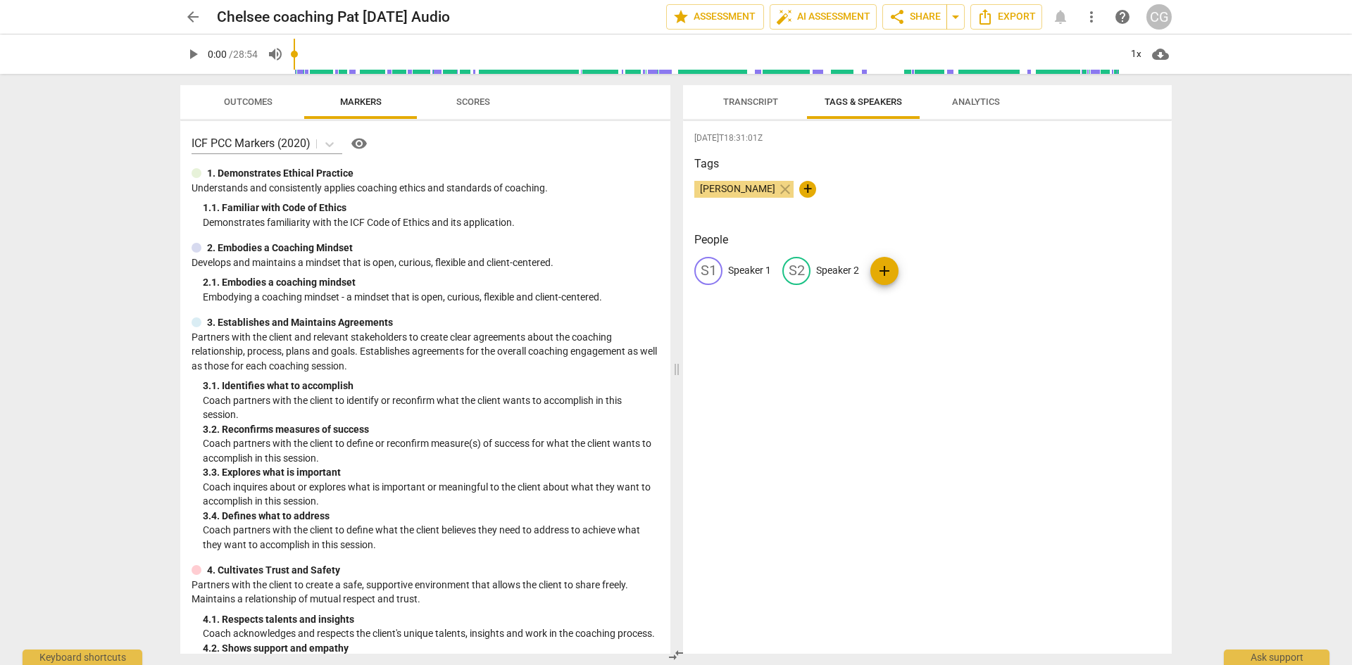
click at [879, 272] on span "add" at bounding box center [884, 271] width 17 height 17
click at [1029, 269] on div "add delete" at bounding box center [954, 271] width 168 height 28
click at [1022, 269] on span "delete" at bounding box center [1024, 270] width 15 height 15
click at [816, 187] on span "+" at bounding box center [807, 189] width 17 height 17
type input "[PERSON_NAME]"
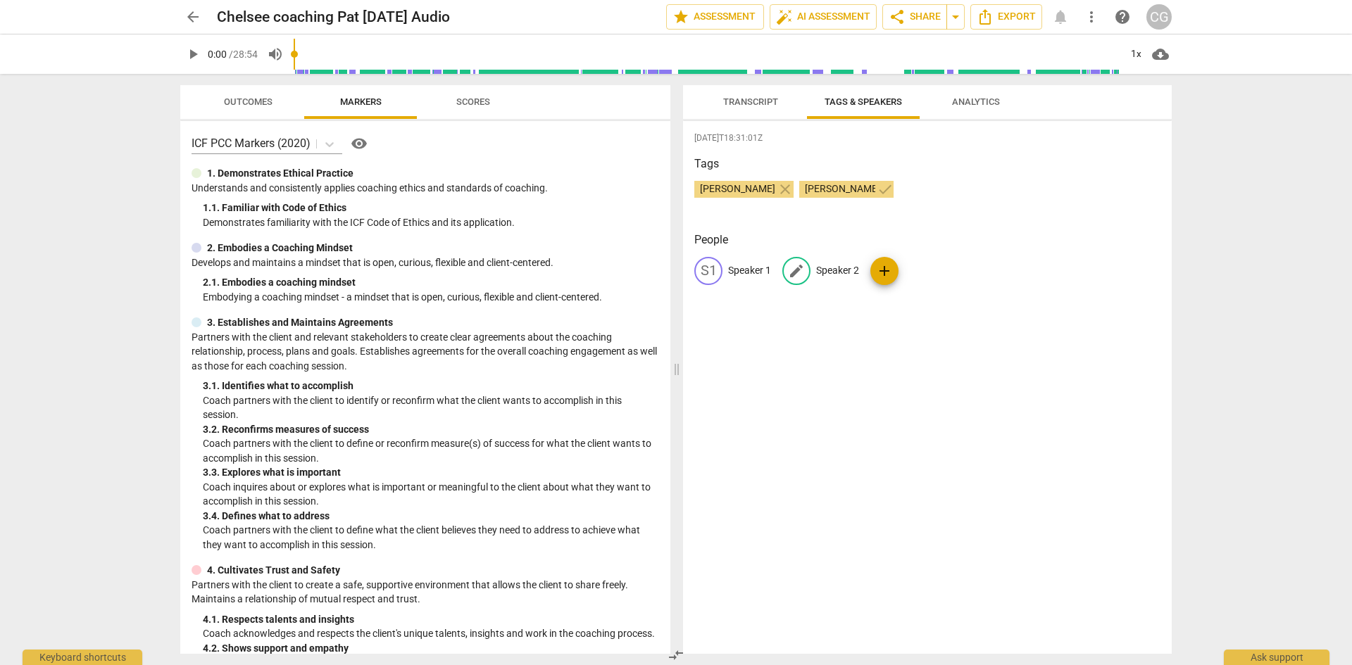
click at [798, 272] on span "edit" at bounding box center [796, 271] width 17 height 17
click at [863, 269] on input "Speaker 2" at bounding box center [872, 271] width 113 height 23
type input "S"
type input "[PERSON_NAME]"
click at [753, 264] on p "Speaker 1" at bounding box center [749, 270] width 43 height 15
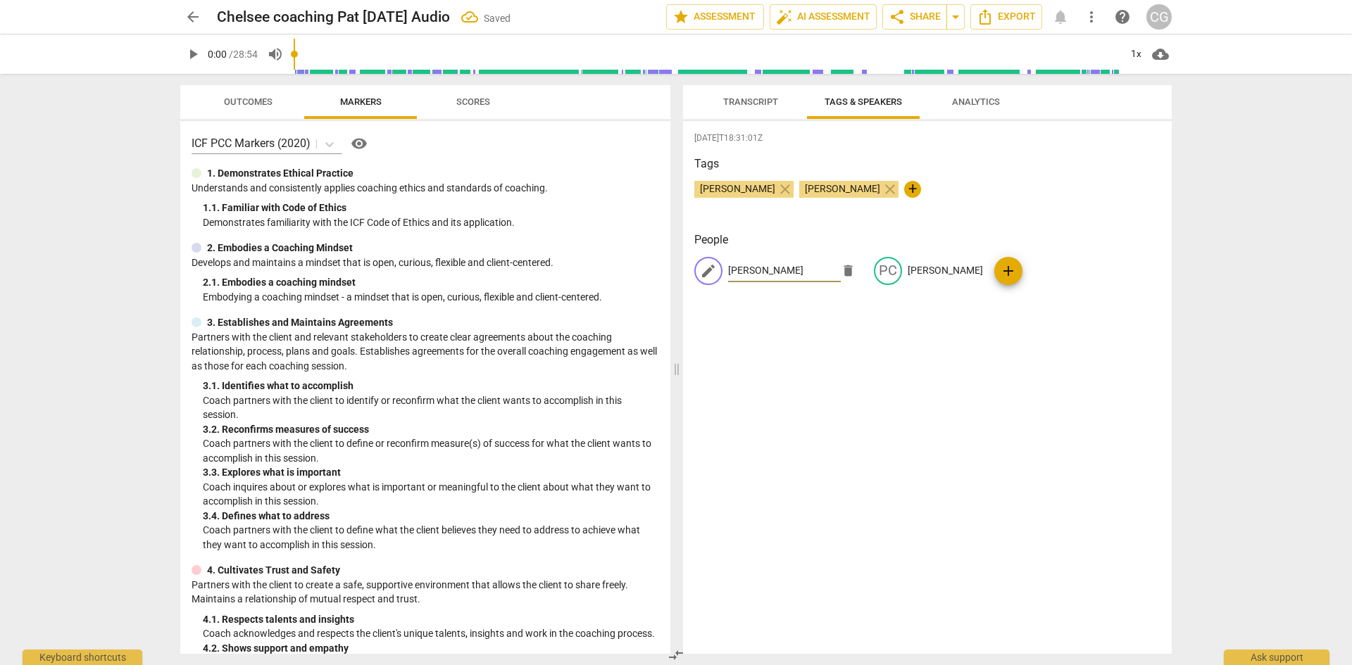
type input "[PERSON_NAME]"
click at [822, 372] on div "[DATE]T18:31:01Z Tags [PERSON_NAME] close [PERSON_NAME] close + People edit [PE…" at bounding box center [927, 387] width 489 height 533
click at [913, 138] on span "[DATE]T18:31:01Z" at bounding box center [927, 138] width 466 height 12
click at [753, 108] on span "Transcript" at bounding box center [750, 102] width 89 height 19
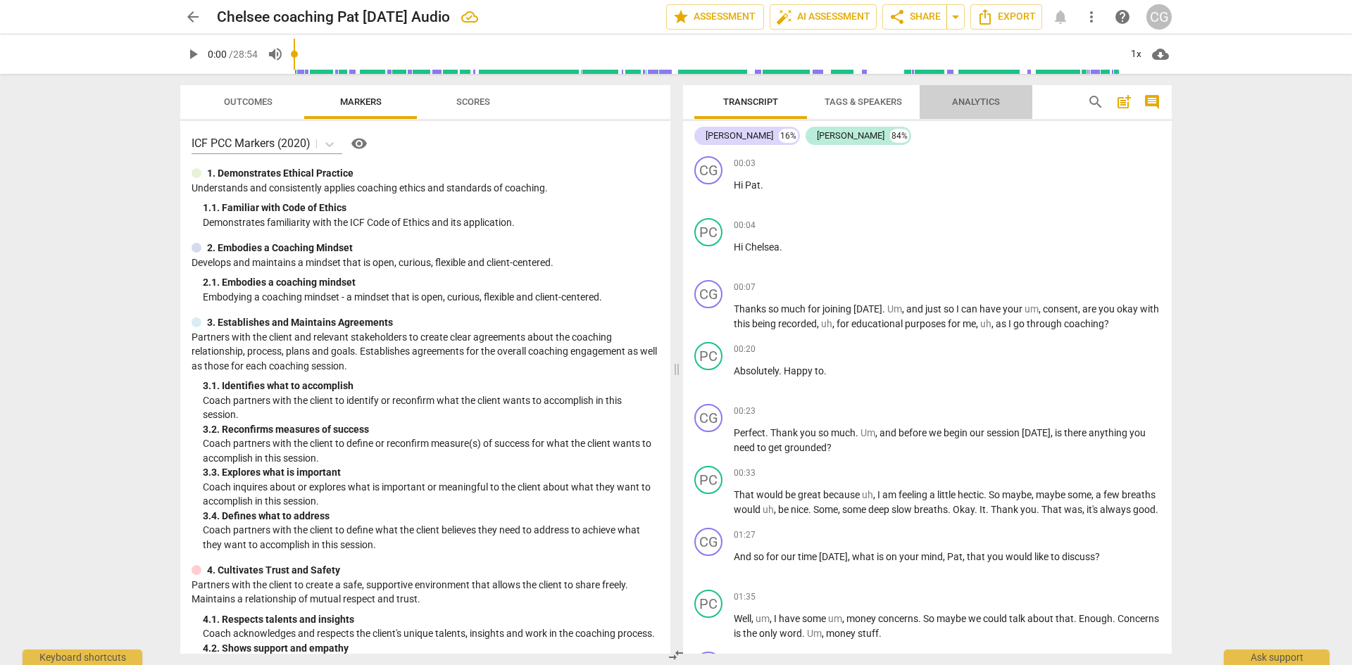
click at [977, 101] on span "Analytics" at bounding box center [976, 101] width 48 height 11
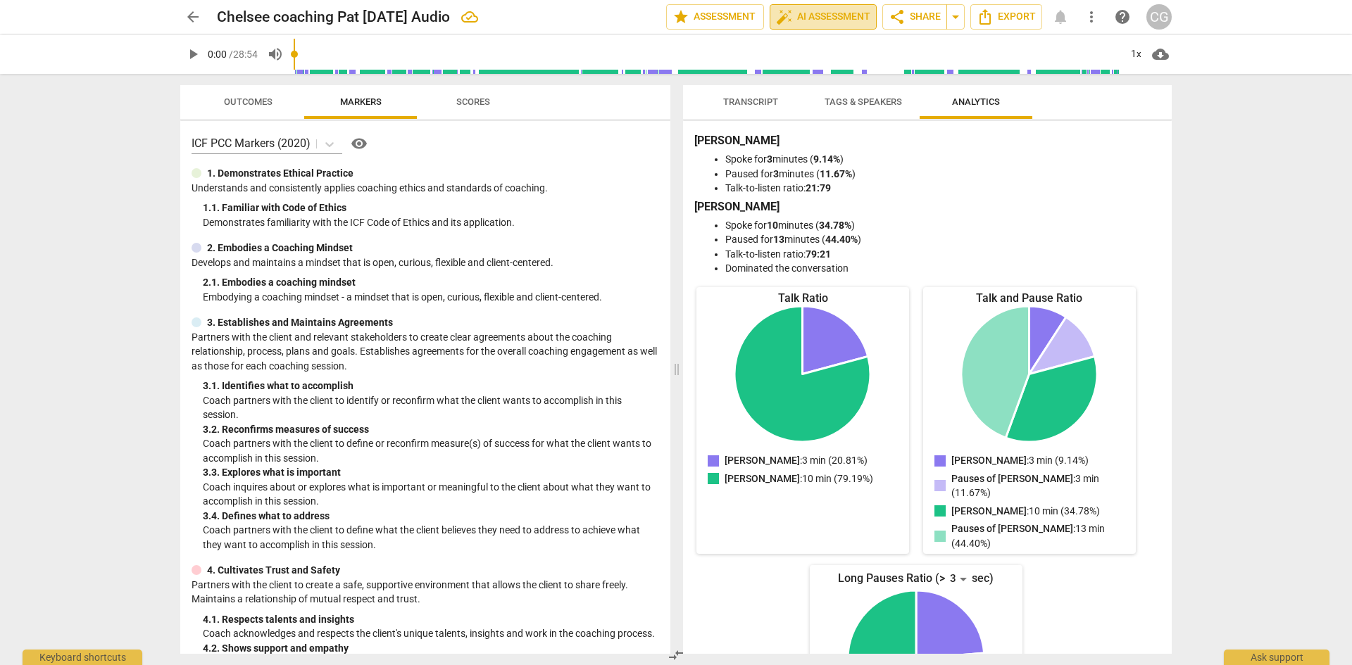
click at [803, 15] on span "auto_fix_high AI Assessment" at bounding box center [823, 16] width 94 height 17
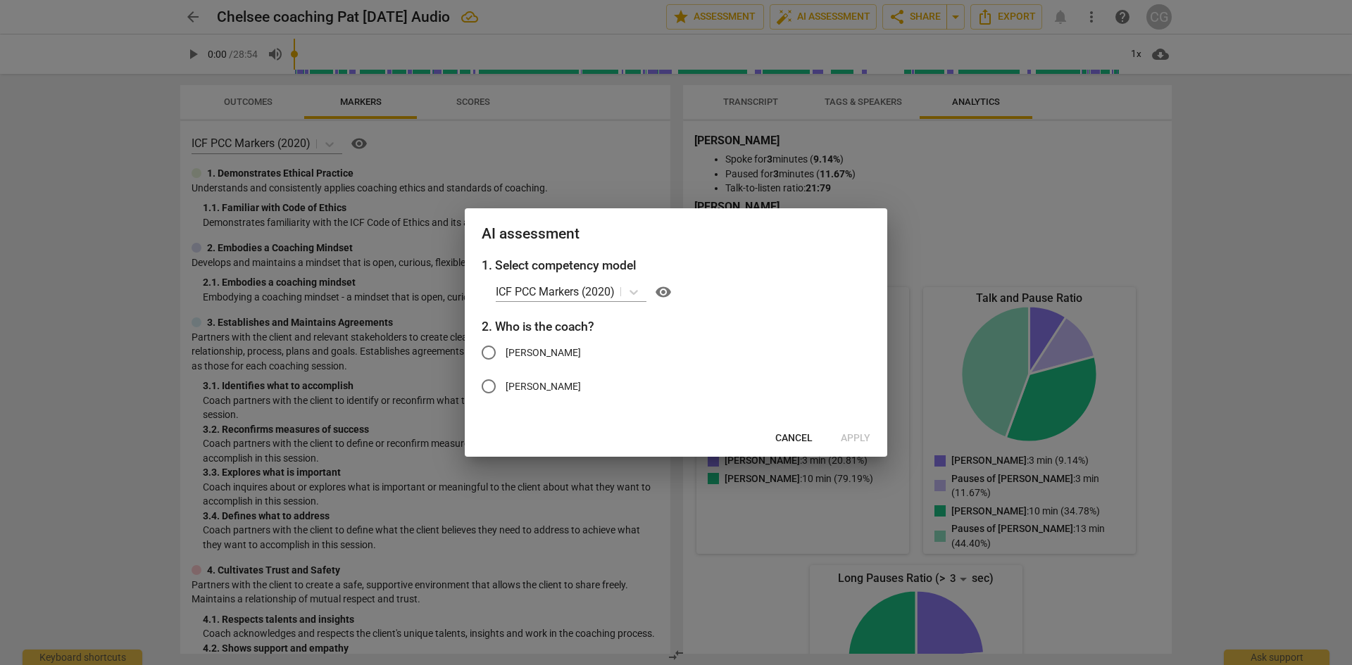
click at [494, 345] on input "[PERSON_NAME]" at bounding box center [489, 353] width 34 height 34
radio input "true"
click at [848, 434] on span "Apply" at bounding box center [856, 439] width 30 height 14
